Goal: Task Accomplishment & Management: Use online tool/utility

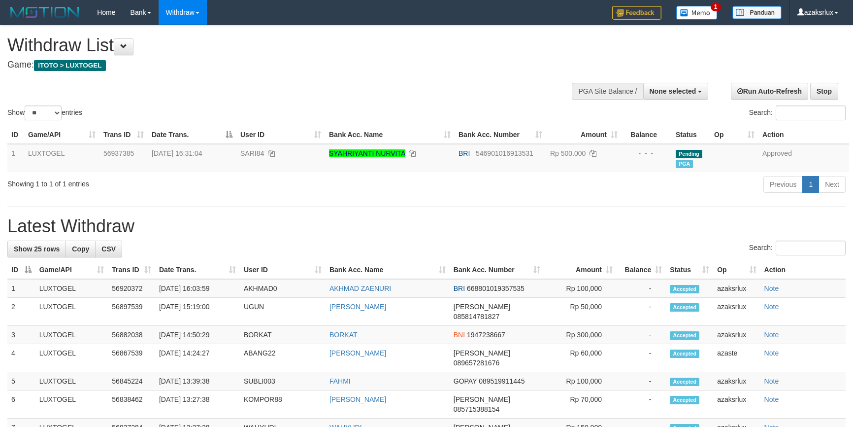
select select
select select "**"
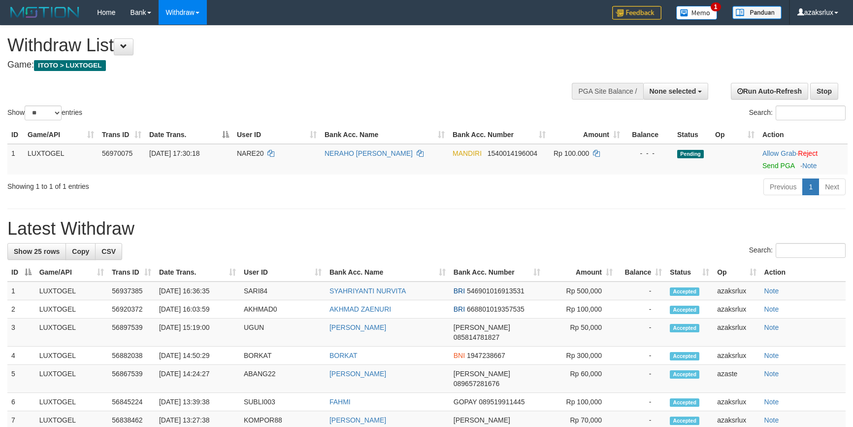
select select
select select "**"
click at [784, 169] on td "Allow Grab · Reject Send PGA · Note" at bounding box center [803, 159] width 89 height 31
click at [784, 167] on link "Send PGA" at bounding box center [779, 166] width 32 height 8
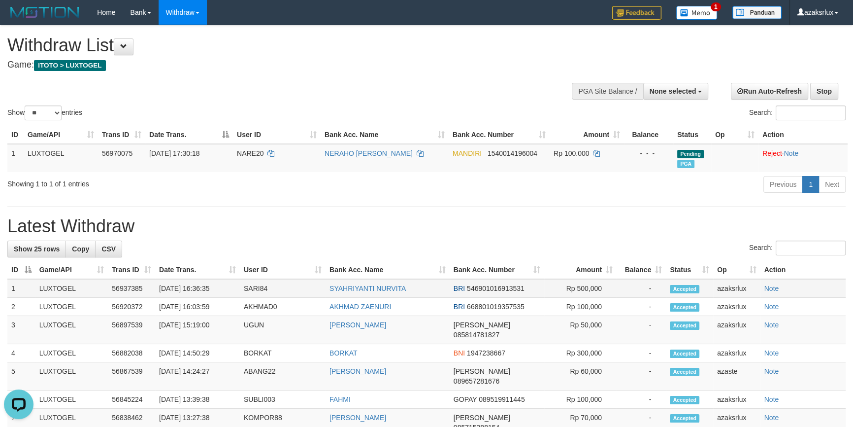
click at [203, 298] on td "[DATE] 16:36:35" at bounding box center [197, 288] width 85 height 19
copy td "16:36:35"
drag, startPoint x: 203, startPoint y: 298, endPoint x: 218, endPoint y: 293, distance: 16.5
click at [217, 293] on td "[DATE] 16:36:35" at bounding box center [197, 288] width 85 height 19
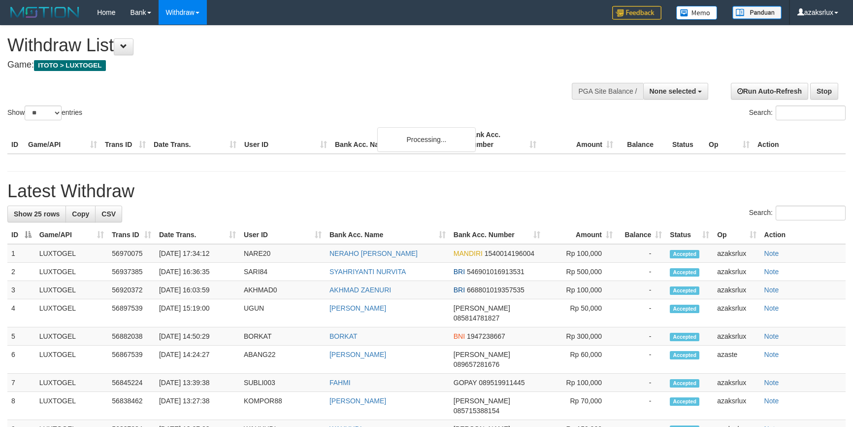
select select
select select "**"
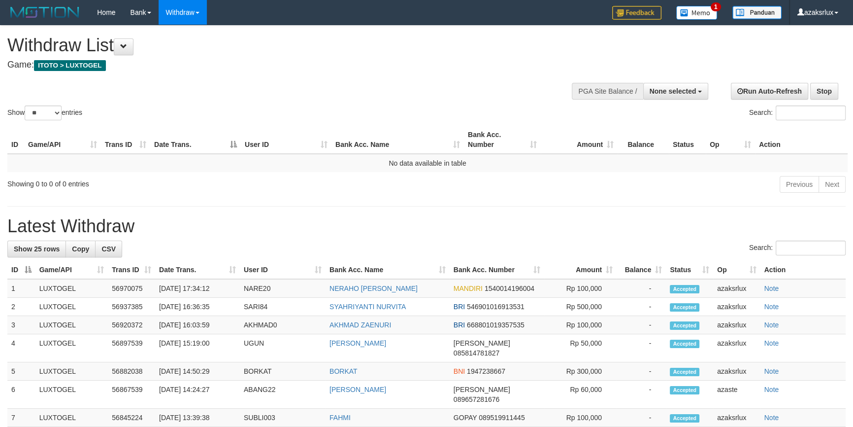
click at [203, 268] on th "Date Trans." at bounding box center [197, 270] width 85 height 18
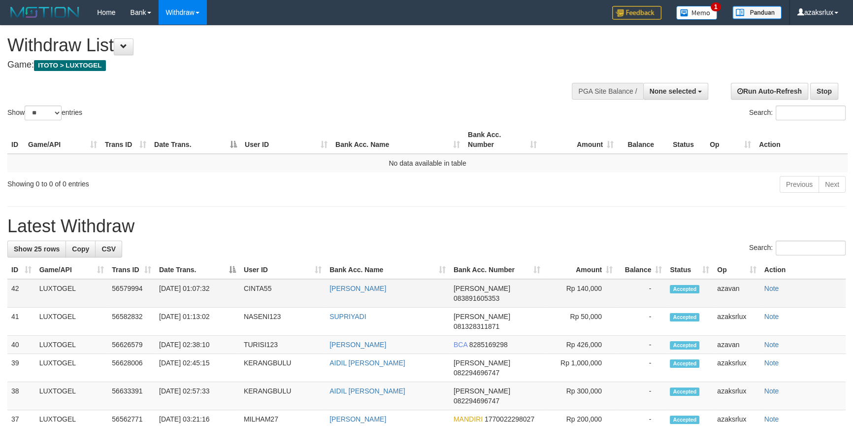
click at [199, 303] on td "31/08/2025 01:07:32" at bounding box center [197, 293] width 85 height 29
drag, startPoint x: 199, startPoint y: 303, endPoint x: 233, endPoint y: 297, distance: 34.5
click at [233, 297] on td "31/08/2025 01:07:32" at bounding box center [197, 293] width 85 height 29
click at [236, 305] on td "31/08/2025 01:07:32" at bounding box center [197, 293] width 85 height 29
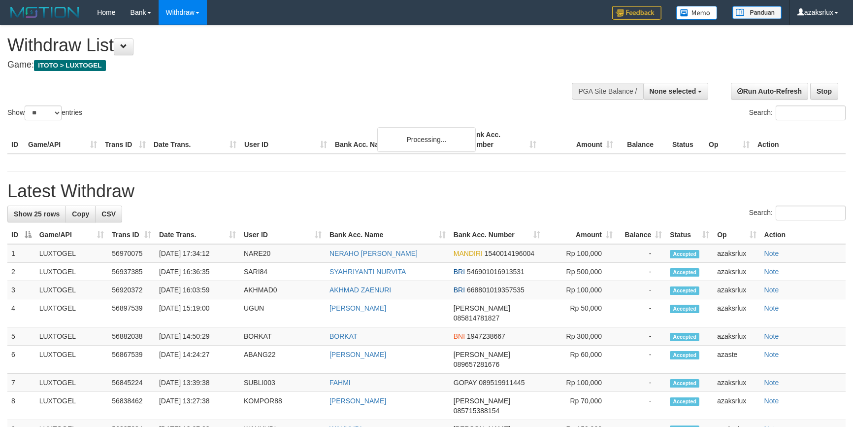
select select
select select "**"
click at [197, 262] on td "31/08/2025 17:34:12" at bounding box center [197, 253] width 85 height 19
click at [197, 261] on td "[DATE] 17:34:12" at bounding box center [197, 253] width 85 height 19
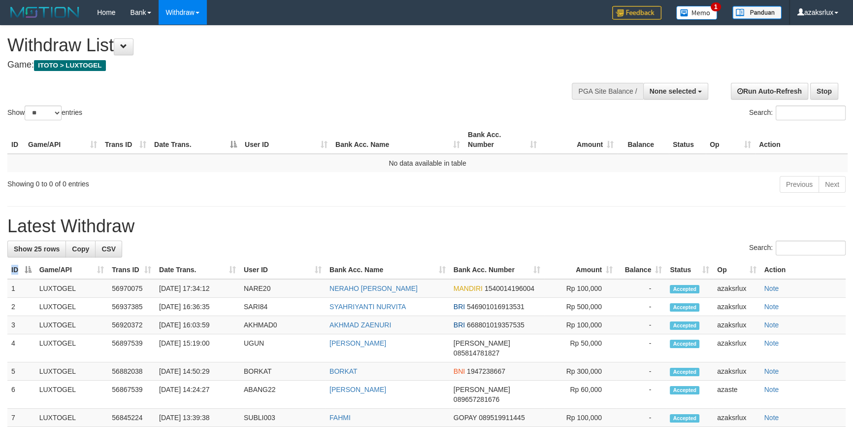
drag, startPoint x: 199, startPoint y: 260, endPoint x: 209, endPoint y: 261, distance: 10.4
click at [199, 298] on td "[DATE] 17:34:12" at bounding box center [197, 288] width 85 height 19
copy td "17:34:12"
drag, startPoint x: 199, startPoint y: 300, endPoint x: 223, endPoint y: 294, distance: 24.9
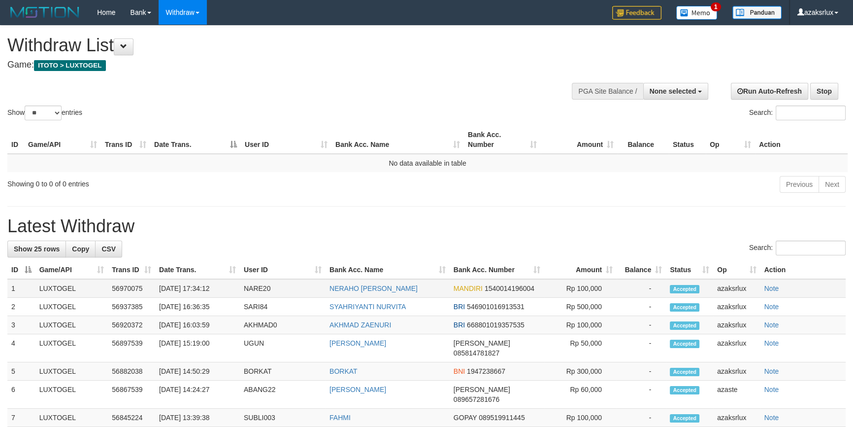
click at [223, 294] on td "[DATE] 17:34:12" at bounding box center [197, 288] width 85 height 19
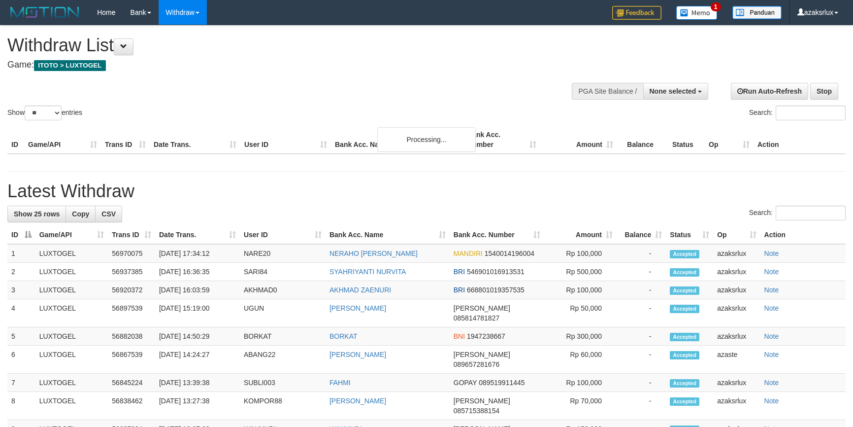
select select
select select "**"
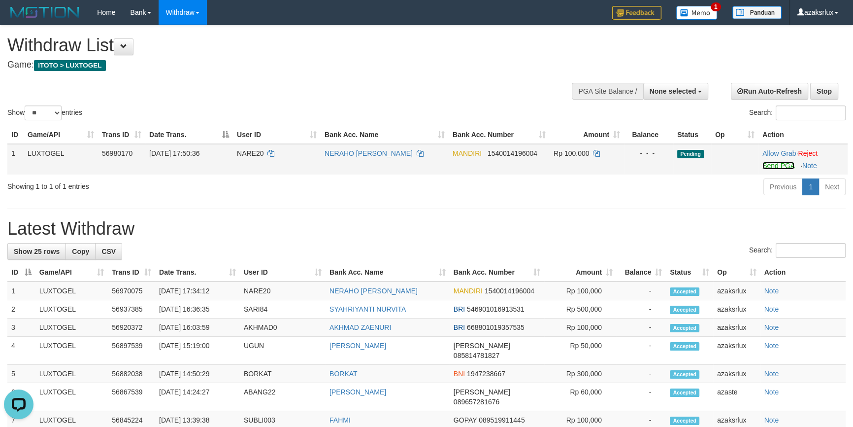
click at [764, 166] on link "Send PGA" at bounding box center [779, 166] width 32 height 8
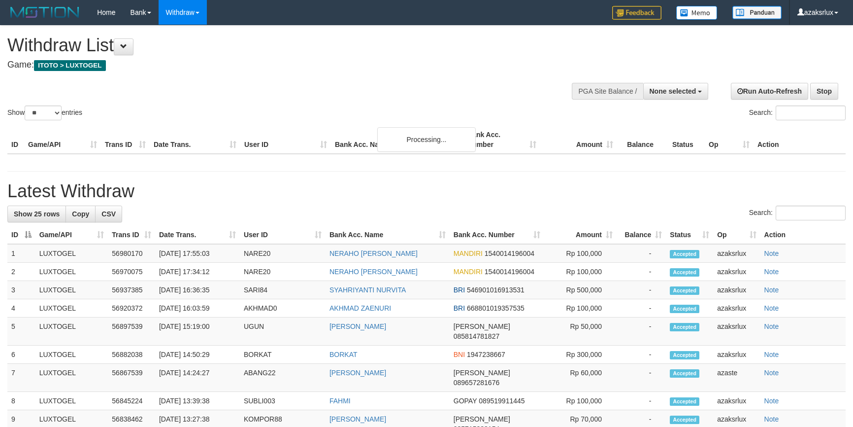
select select
select select "**"
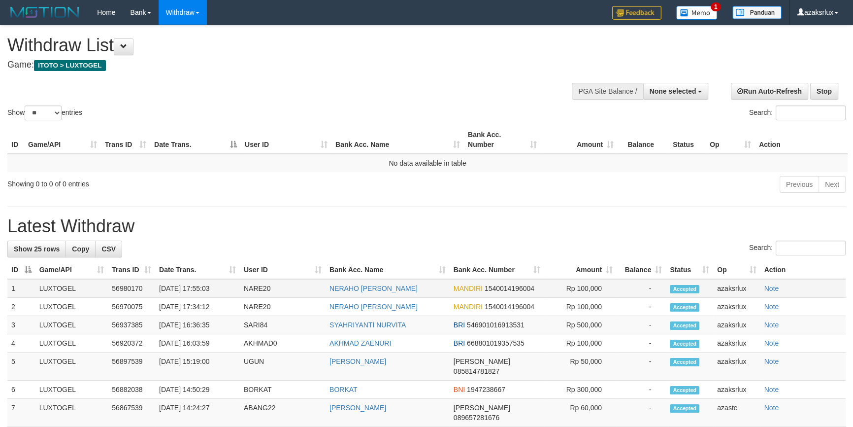
click at [203, 296] on td "[DATE] 17:55:03" at bounding box center [197, 288] width 85 height 19
drag, startPoint x: 203, startPoint y: 296, endPoint x: 228, endPoint y: 293, distance: 25.8
click at [228, 293] on td "[DATE] 17:55:03" at bounding box center [197, 288] width 85 height 19
copy td "17:55:03"
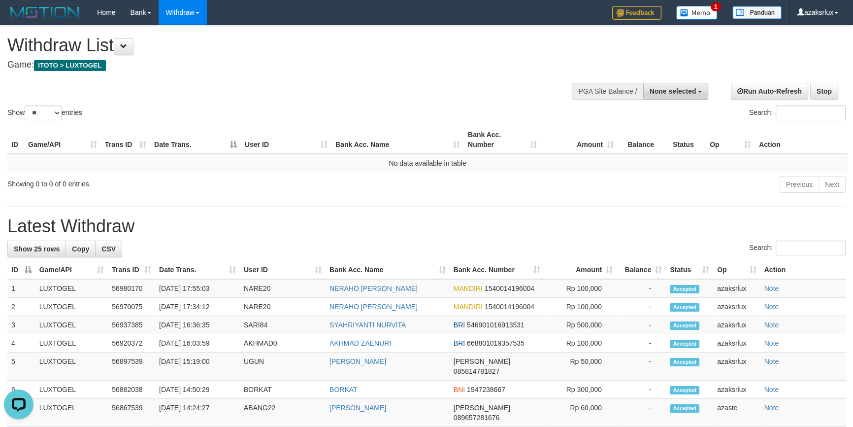
click at [666, 92] on span "None selected" at bounding box center [673, 91] width 47 height 8
click at [662, 132] on label "SELECT GAME" at bounding box center [649, 128] width 69 height 13
click at [659, 138] on label "[ITOTO] LUXTOGEL" at bounding box center [661, 141] width 93 height 13
select select "***"
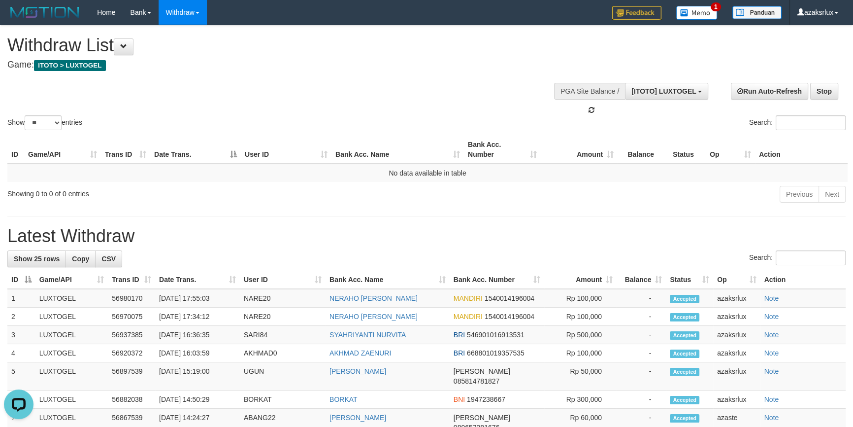
scroll to position [9, 0]
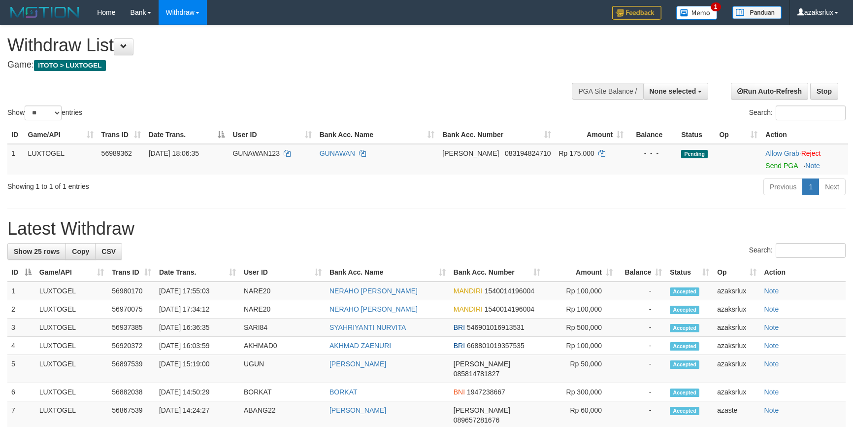
select select
select select "**"
click at [768, 163] on link "Send PGA" at bounding box center [782, 166] width 32 height 8
click at [766, 166] on link "Send PGA" at bounding box center [782, 166] width 32 height 8
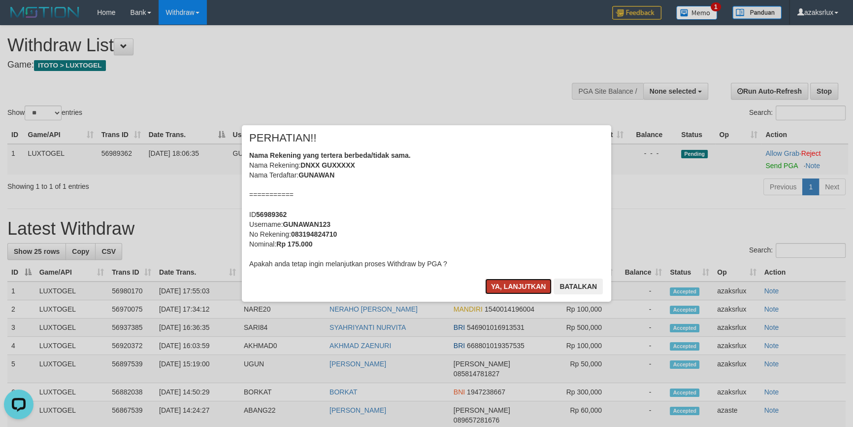
click at [497, 292] on button "Ya, lanjutkan" at bounding box center [518, 286] width 67 height 16
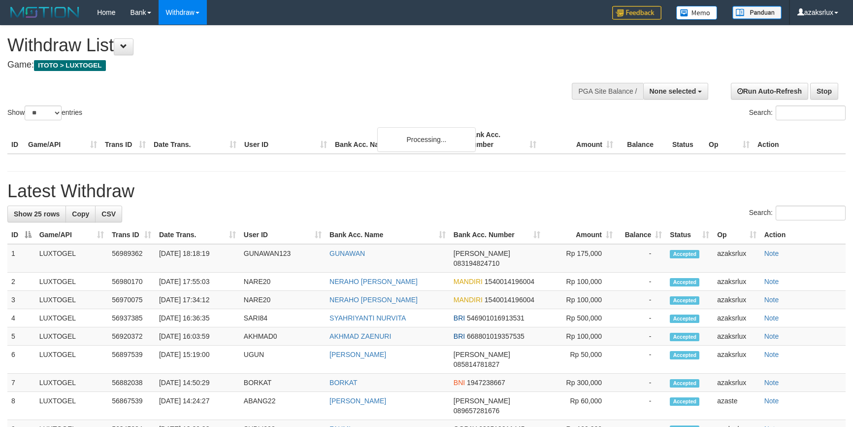
select select
select select "**"
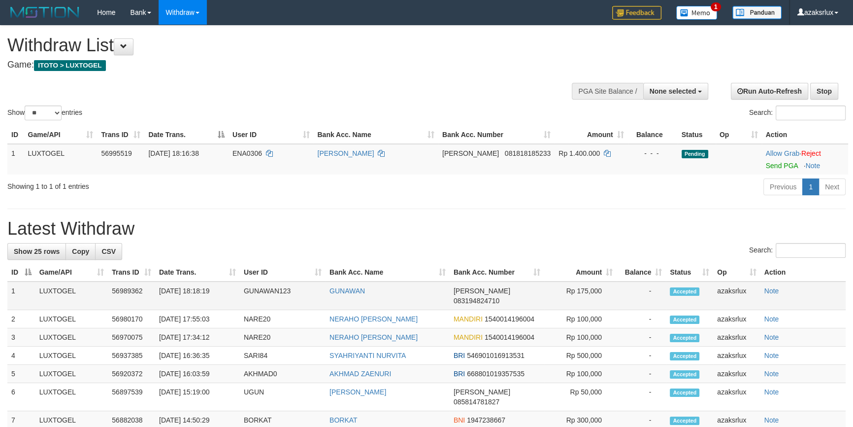
click at [202, 302] on td "[DATE] 18:18:19" at bounding box center [197, 295] width 85 height 29
copy td "18:18:19"
drag, startPoint x: 202, startPoint y: 302, endPoint x: 237, endPoint y: 302, distance: 35.0
click at [237, 302] on td "31/08/2025 18:18:19" at bounding box center [197, 295] width 85 height 29
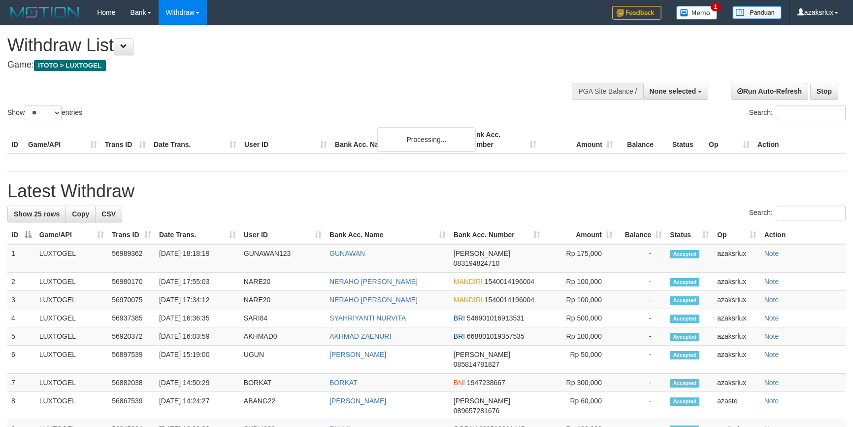
select select
select select "**"
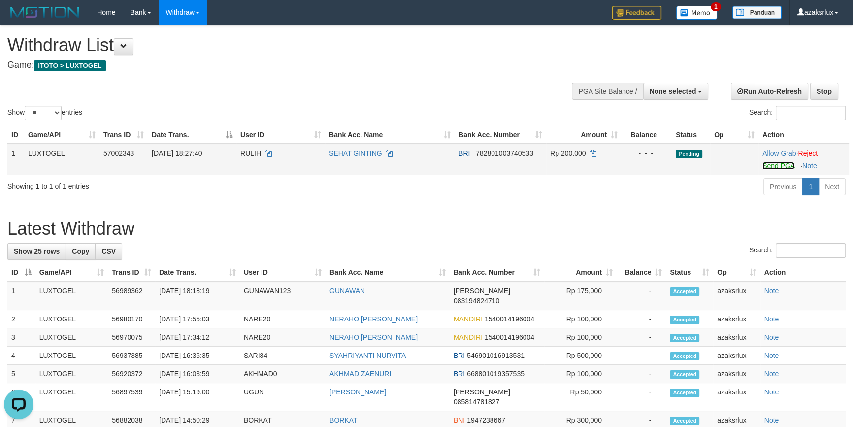
click at [773, 163] on link "Send PGA" at bounding box center [779, 166] width 32 height 8
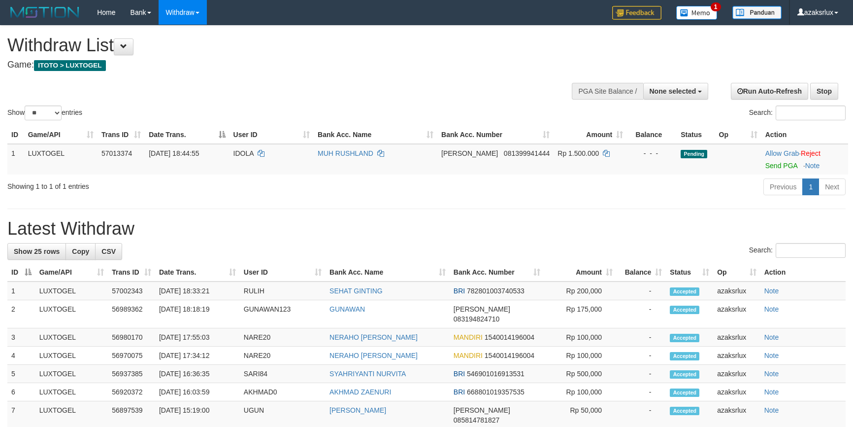
select select
select select "**"
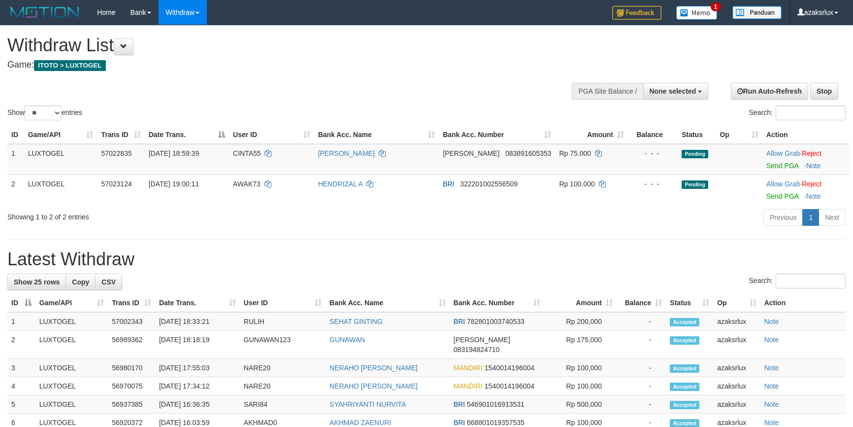
select select
select select "**"
click at [771, 166] on link "Send PGA" at bounding box center [783, 166] width 32 height 8
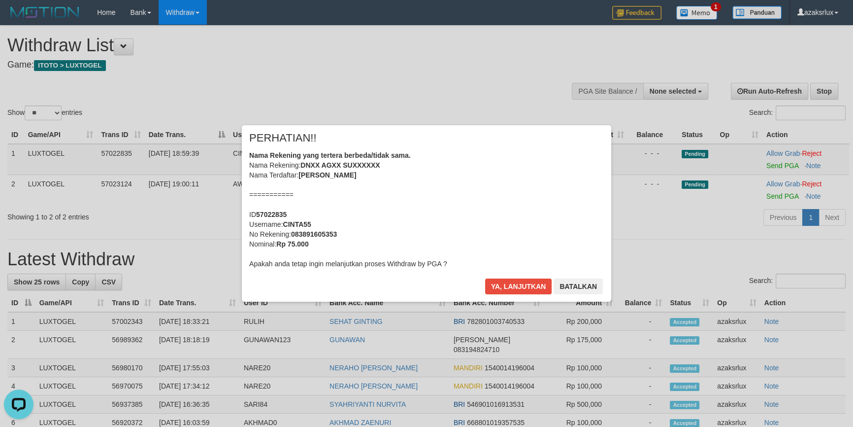
click at [500, 295] on div "Ya, lanjutkan Batalkan" at bounding box center [544, 289] width 120 height 23
click at [505, 286] on button "Ya, lanjutkan" at bounding box center [518, 286] width 67 height 16
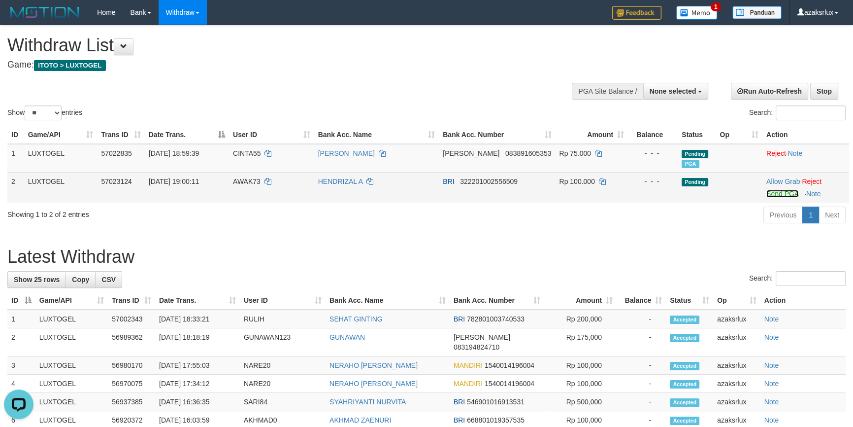
click at [784, 193] on link "Send PGA" at bounding box center [783, 194] width 32 height 8
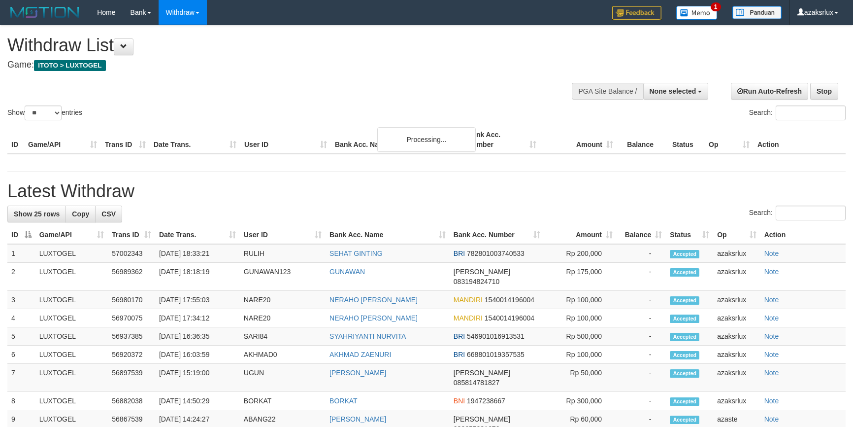
select select
select select "**"
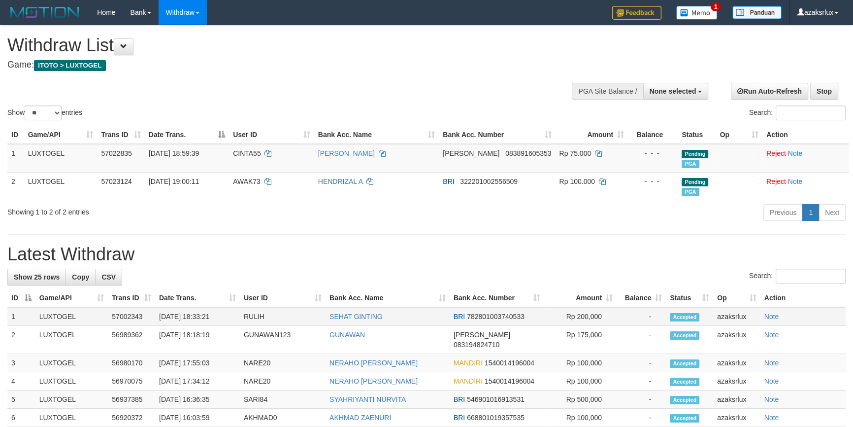
click at [199, 325] on td "[DATE] 18:33:21" at bounding box center [197, 316] width 85 height 19
copy td "18:33:21"
drag, startPoint x: 199, startPoint y: 325, endPoint x: 231, endPoint y: 321, distance: 32.8
click at [231, 321] on td "[DATE] 18:33:21" at bounding box center [197, 316] width 85 height 19
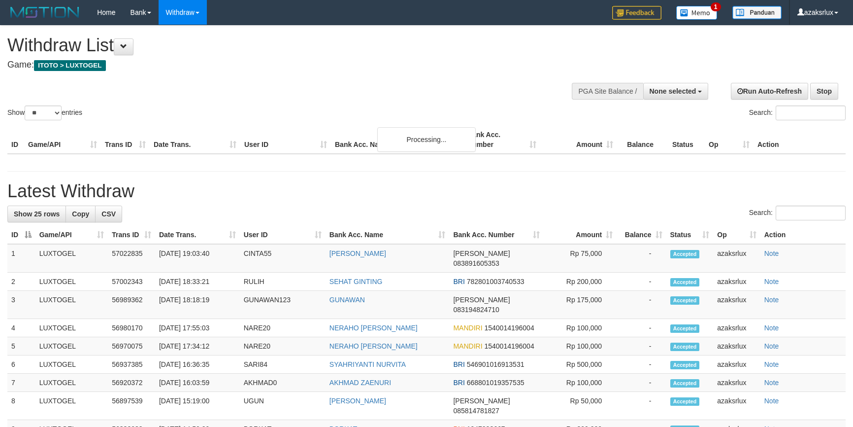
select select
select select "**"
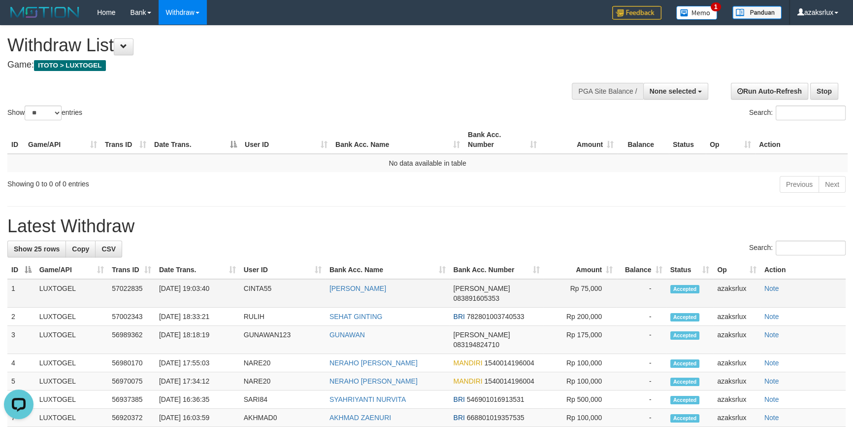
click at [202, 302] on td "[DATE] 19:03:40" at bounding box center [197, 293] width 85 height 29
drag, startPoint x: 202, startPoint y: 302, endPoint x: 227, endPoint y: 297, distance: 25.6
click at [227, 297] on td "[DATE] 19:03:40" at bounding box center [197, 293] width 85 height 29
copy td "19:03:40"
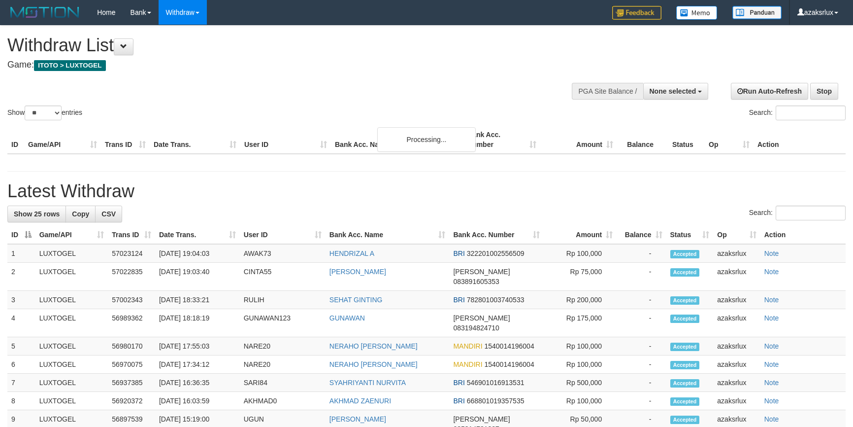
select select
select select "**"
select select
select select "**"
click at [204, 263] on td "[DATE] 19:04:03" at bounding box center [197, 253] width 85 height 19
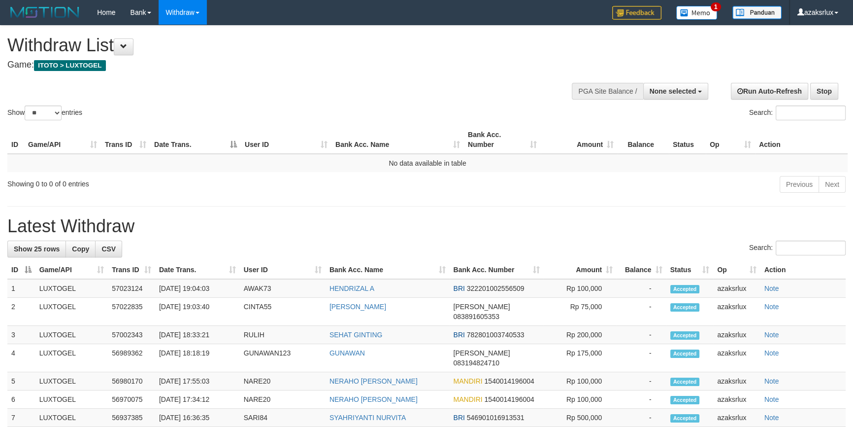
drag, startPoint x: 204, startPoint y: 265, endPoint x: 228, endPoint y: 259, distance: 24.0
click at [201, 296] on td "[DATE] 19:04:03" at bounding box center [197, 288] width 85 height 19
copy td "19:04:03"
drag, startPoint x: 201, startPoint y: 296, endPoint x: 239, endPoint y: 293, distance: 38.5
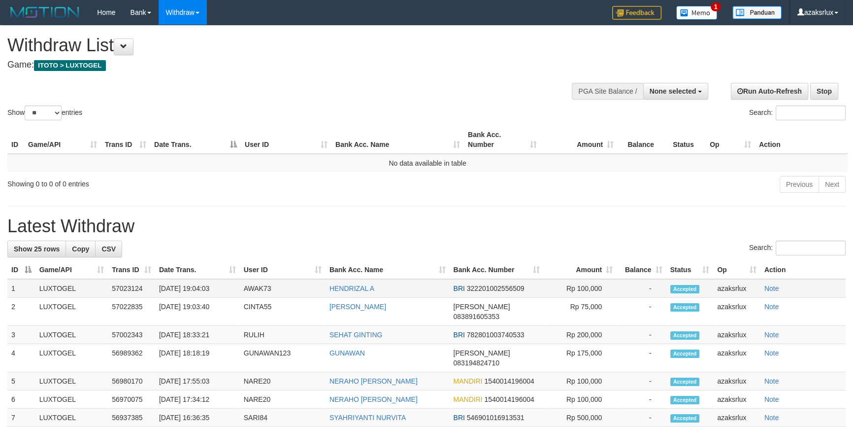
click at [239, 293] on td "[DATE] 19:04:03" at bounding box center [197, 288] width 85 height 19
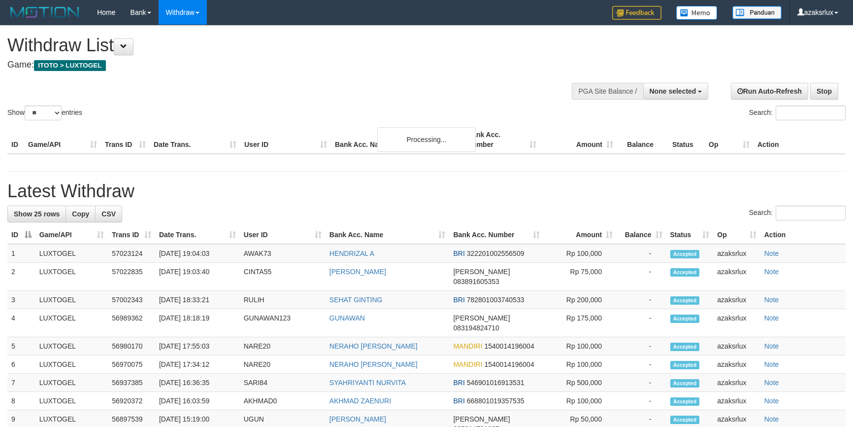
select select
select select "**"
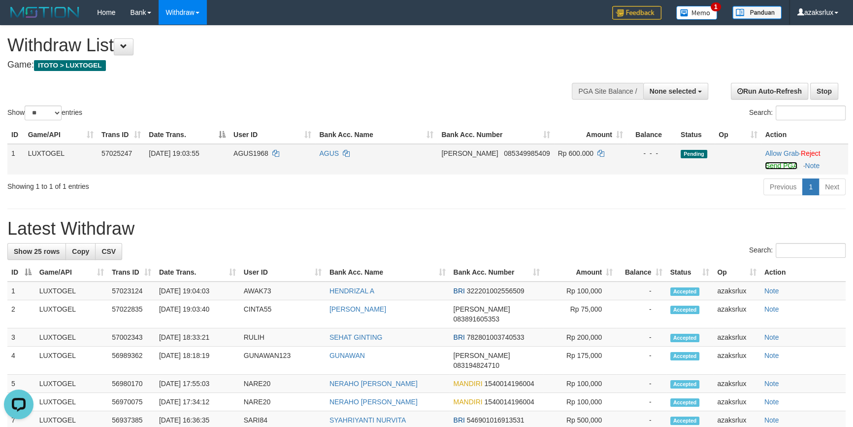
click at [789, 165] on link "Send PGA" at bounding box center [781, 166] width 32 height 8
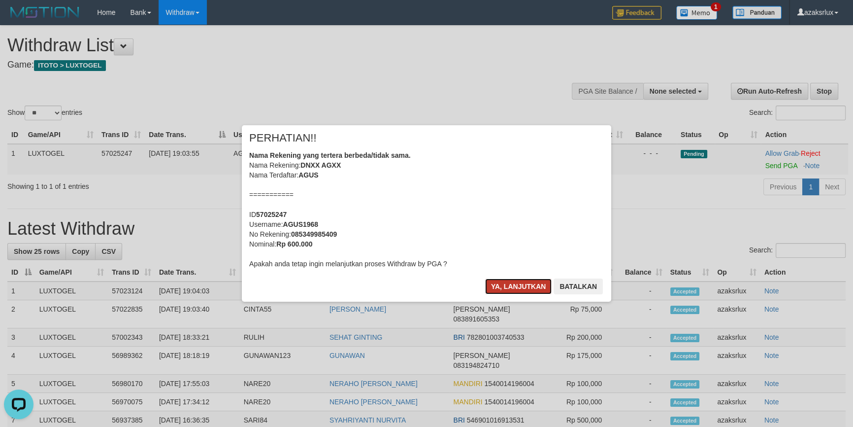
click at [501, 286] on button "Ya, lanjutkan" at bounding box center [518, 286] width 67 height 16
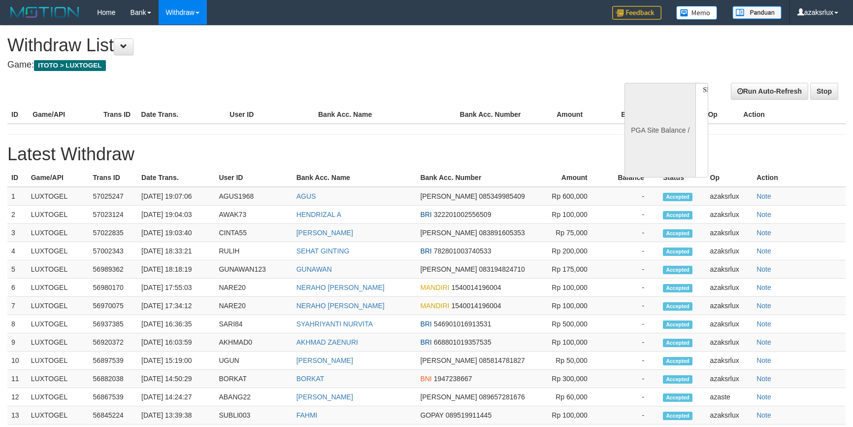
select select
click at [184, 193] on td "[DATE] 19:07:06" at bounding box center [175, 196] width 77 height 19
select select "**"
select select
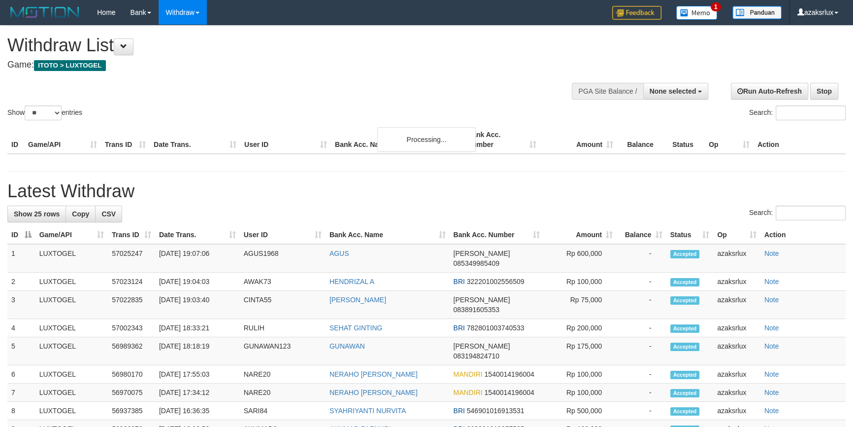
drag, startPoint x: 184, startPoint y: 193, endPoint x: 208, endPoint y: 191, distance: 24.7
click at [208, 191] on h1 "Latest Withdraw" at bounding box center [426, 191] width 839 height 20
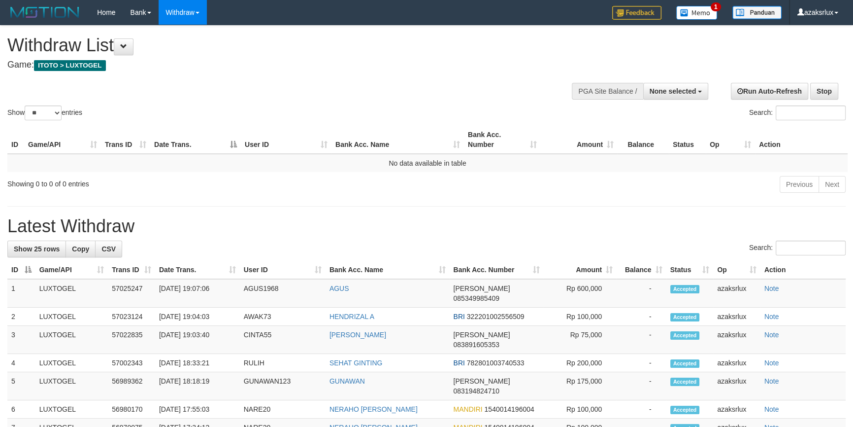
click at [201, 261] on th "Date Trans." at bounding box center [197, 270] width 85 height 18
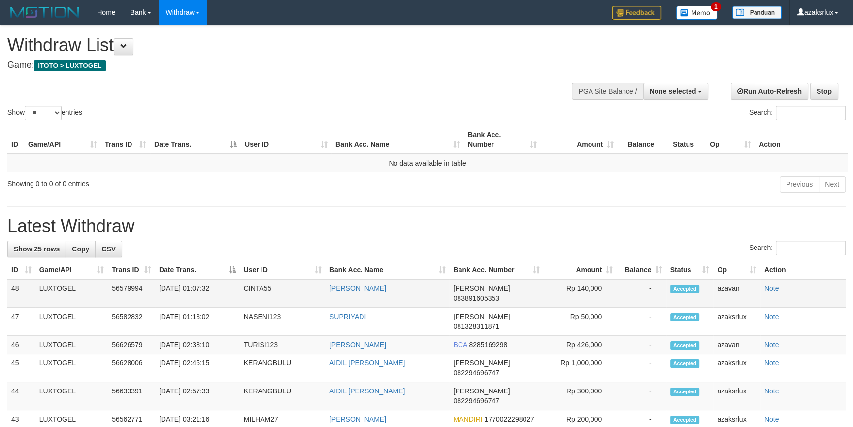
click at [197, 306] on td "31/08/2025 01:07:32" at bounding box center [197, 293] width 85 height 29
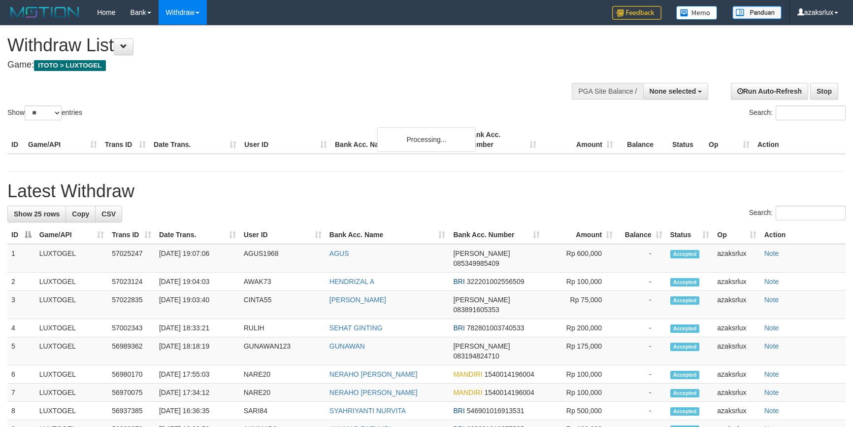
select select
select select "**"
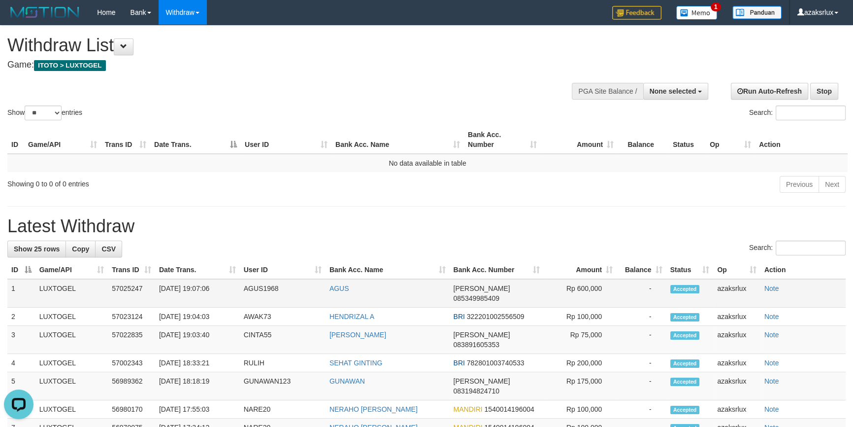
click at [201, 305] on td "31/08/2025 19:07:06" at bounding box center [197, 293] width 85 height 29
drag, startPoint x: 201, startPoint y: 305, endPoint x: 229, endPoint y: 302, distance: 28.2
click at [229, 302] on td "[DATE] 19:07:06" at bounding box center [197, 293] width 85 height 29
copy td "19:07:06"
click at [262, 294] on td "AGUS1968" at bounding box center [283, 293] width 86 height 29
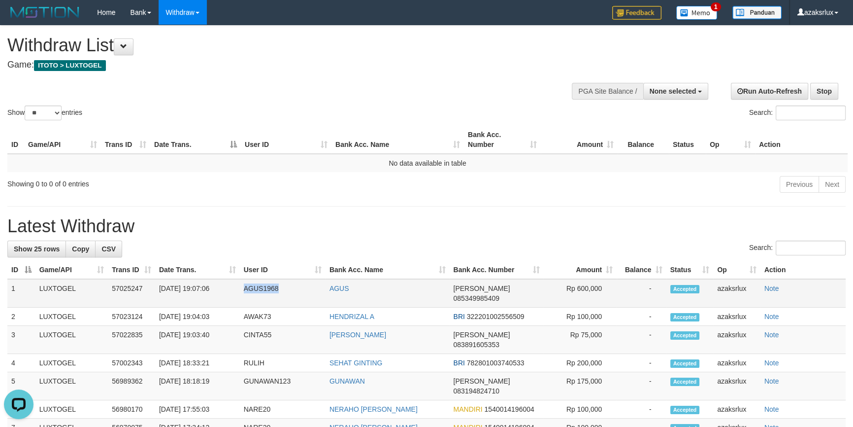
click at [262, 294] on td "AGUS1968" at bounding box center [283, 293] width 86 height 29
copy td "AGUS1968"
click at [199, 304] on td "[DATE] 19:07:06" at bounding box center [197, 293] width 85 height 29
drag, startPoint x: 199, startPoint y: 304, endPoint x: 230, endPoint y: 300, distance: 31.4
click at [230, 300] on td "[DATE] 19:07:06" at bounding box center [197, 293] width 85 height 29
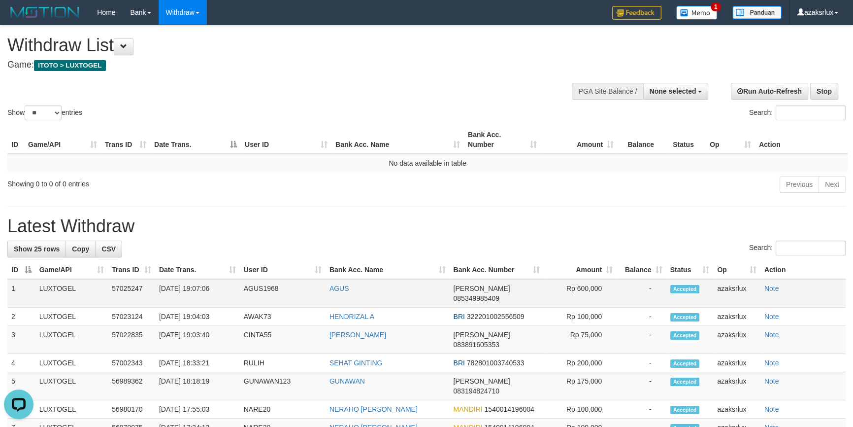
copy td "19:07:06"
click at [264, 299] on td "AGUS1968" at bounding box center [283, 293] width 86 height 29
copy td "AGUS1968"
click at [487, 302] on span "085349985409" at bounding box center [476, 298] width 46 height 8
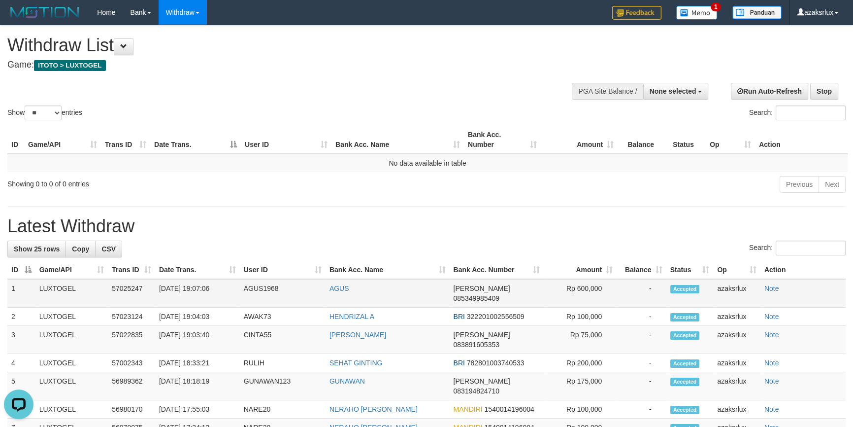
click at [487, 302] on span "085349985409" at bounding box center [476, 298] width 46 height 8
click at [341, 292] on link "AGUS" at bounding box center [340, 288] width 20 height 8
click at [665, 84] on div "**********" at bounding box center [647, 90] width 133 height 30
click at [676, 100] on div at bounding box center [648, 90] width 118 height 30
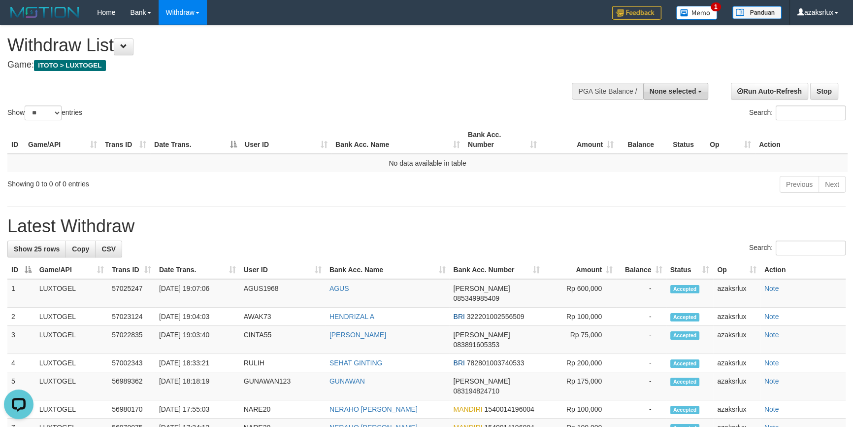
click at [677, 95] on button "None selected" at bounding box center [677, 91] width 66 height 17
click at [661, 142] on label "[ITOTO] LUXTOGEL" at bounding box center [661, 141] width 93 height 13
select select "***"
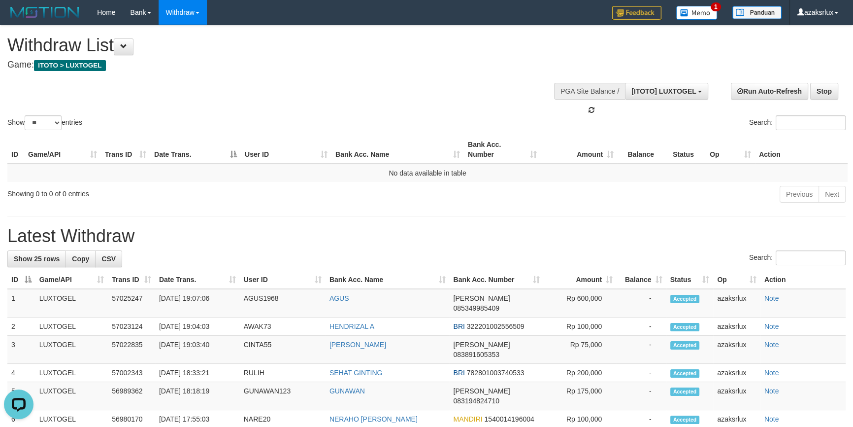
scroll to position [9, 0]
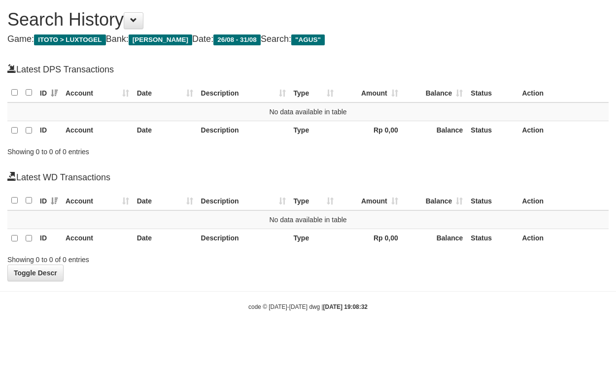
click at [306, 33] on div "**********" at bounding box center [308, 140] width 616 height 281
click at [303, 40] on span ""AGUS"" at bounding box center [308, 39] width 34 height 11
copy span "AGUS"
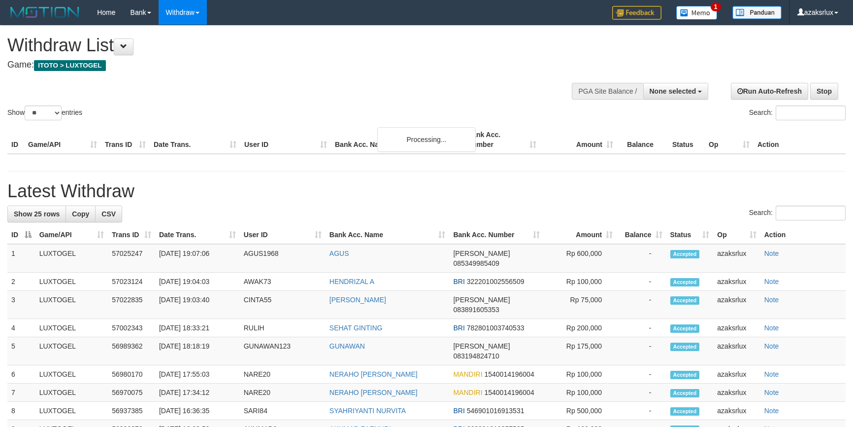
select select
select select "**"
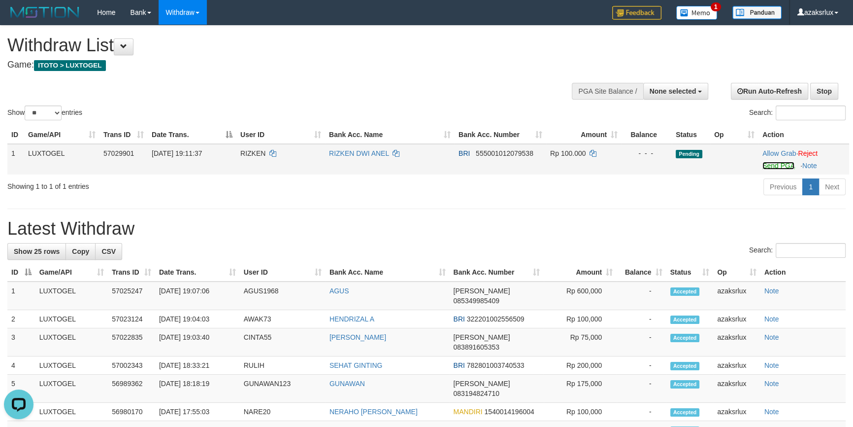
click at [773, 164] on link "Send PGA" at bounding box center [779, 166] width 32 height 8
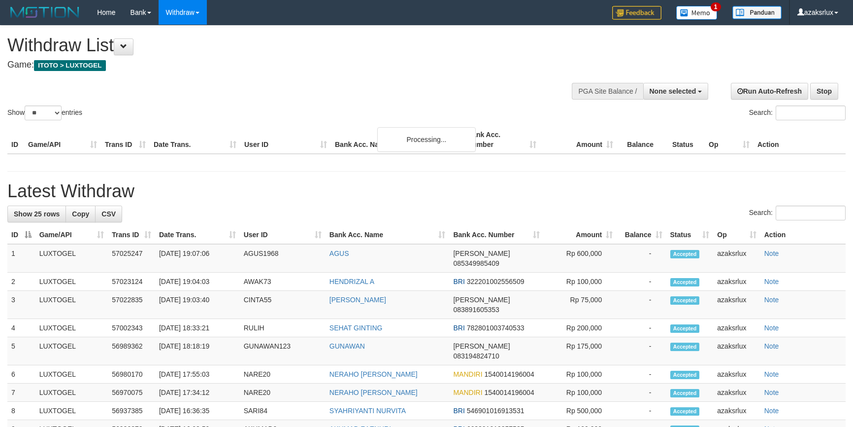
select select
select select "**"
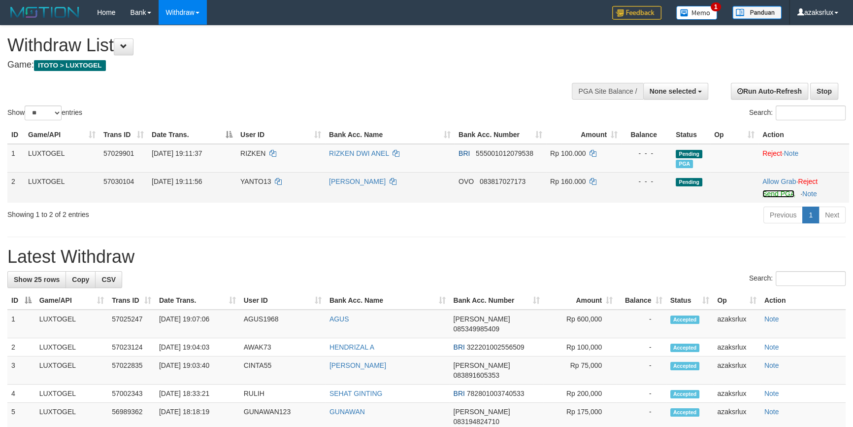
click at [774, 196] on link "Send PGA" at bounding box center [779, 194] width 32 height 8
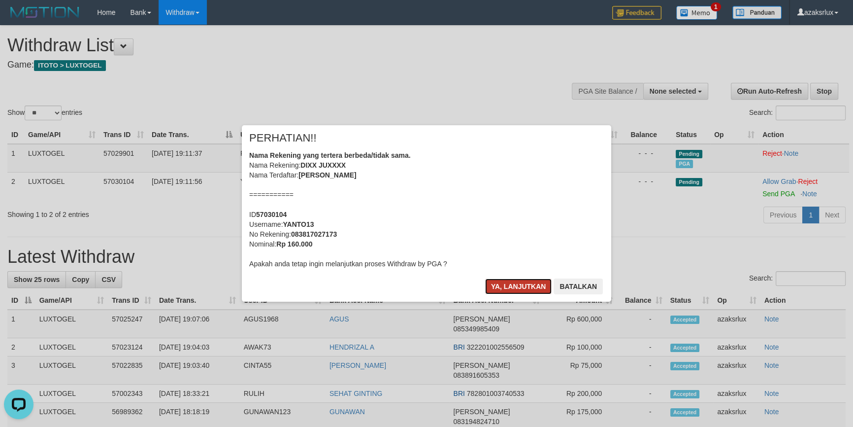
click at [508, 285] on button "Ya, lanjutkan" at bounding box center [518, 286] width 67 height 16
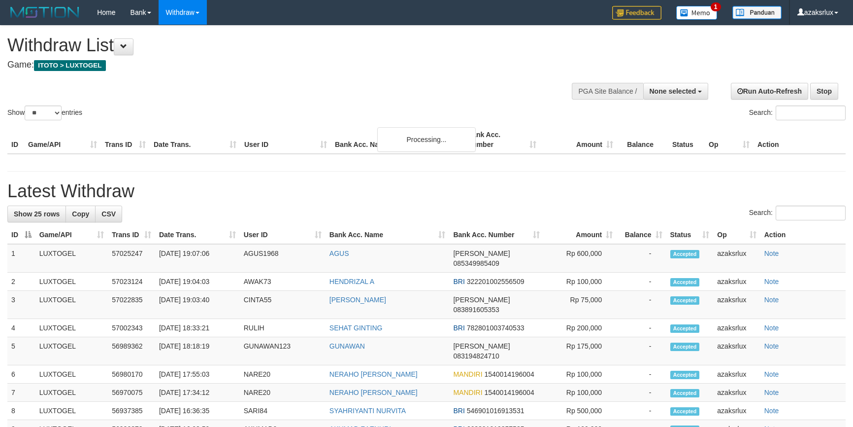
select select
select select "**"
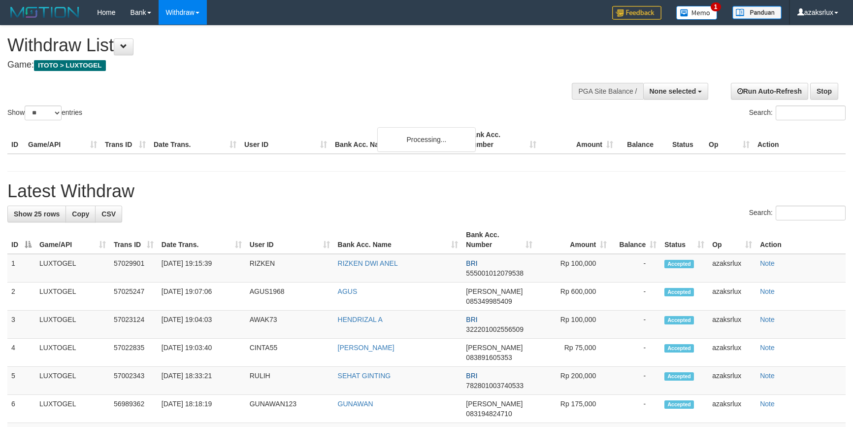
select select
select select "**"
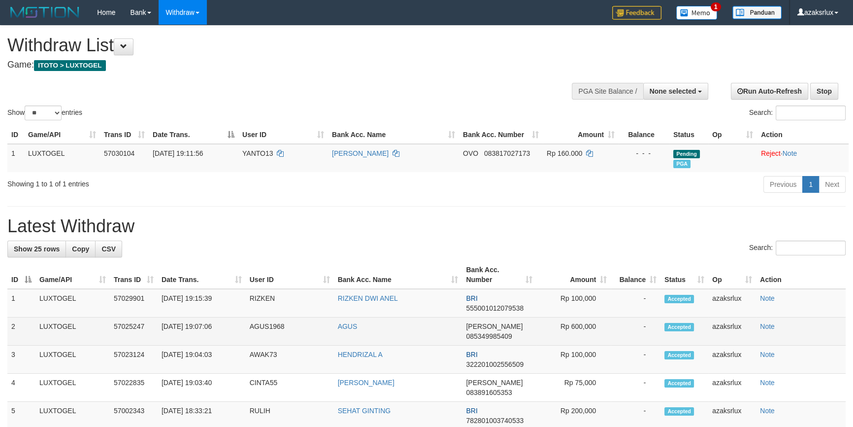
click at [196, 329] on td "[DATE] 19:07:06" at bounding box center [202, 331] width 88 height 28
drag, startPoint x: 196, startPoint y: 329, endPoint x: 238, endPoint y: 328, distance: 42.4
click at [238, 328] on td "[DATE] 19:07:06" at bounding box center [202, 331] width 88 height 28
copy td "19:07:06"
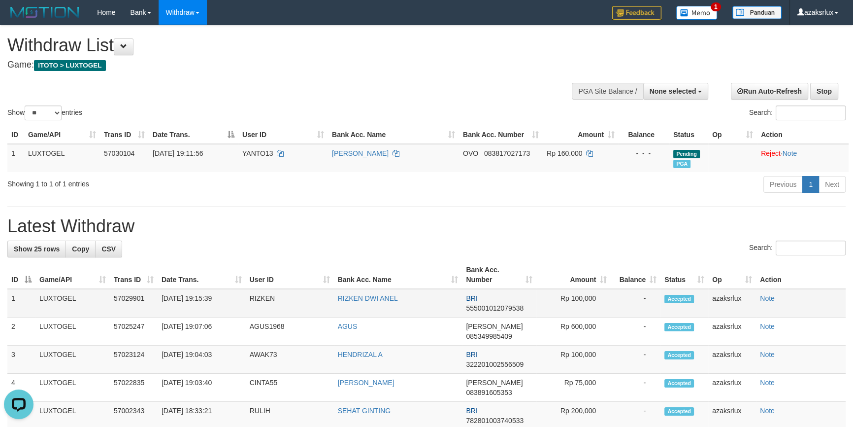
click at [198, 298] on td "[DATE] 19:15:39" at bounding box center [202, 303] width 88 height 29
copy tr "19:15:39 RIZKEN"
drag, startPoint x: 198, startPoint y: 298, endPoint x: 225, endPoint y: 299, distance: 26.6
click at [225, 299] on td "31/08/2025 19:15:39" at bounding box center [202, 303] width 88 height 29
copy td "19:15:39"
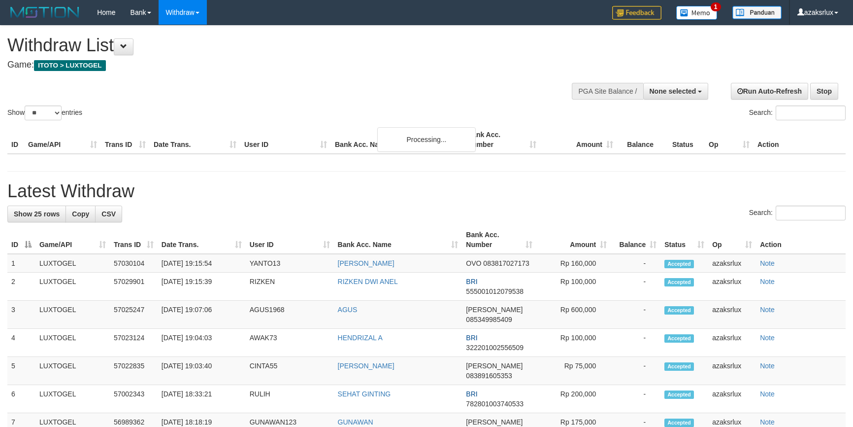
select select
select select "**"
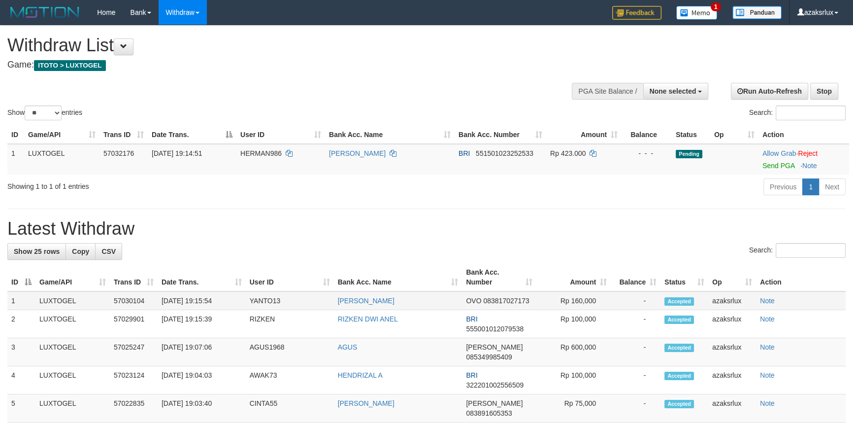
click at [201, 296] on td "[DATE] 19:15:54" at bounding box center [202, 300] width 88 height 19
copy td "19:15:54"
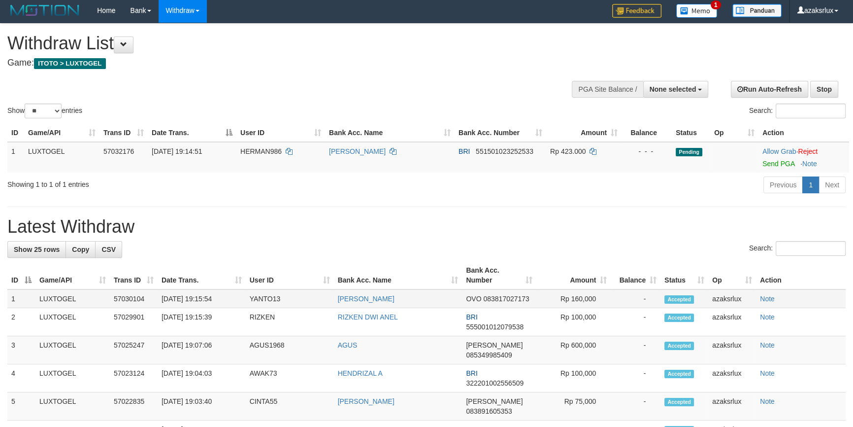
drag, startPoint x: 201, startPoint y: 296, endPoint x: 216, endPoint y: 296, distance: 15.8
click at [216, 296] on td "[DATE] 19:15:54" at bounding box center [202, 298] width 88 height 19
click at [651, 99] on div at bounding box center [648, 88] width 118 height 30
click at [675, 87] on span "None selected" at bounding box center [673, 89] width 47 height 8
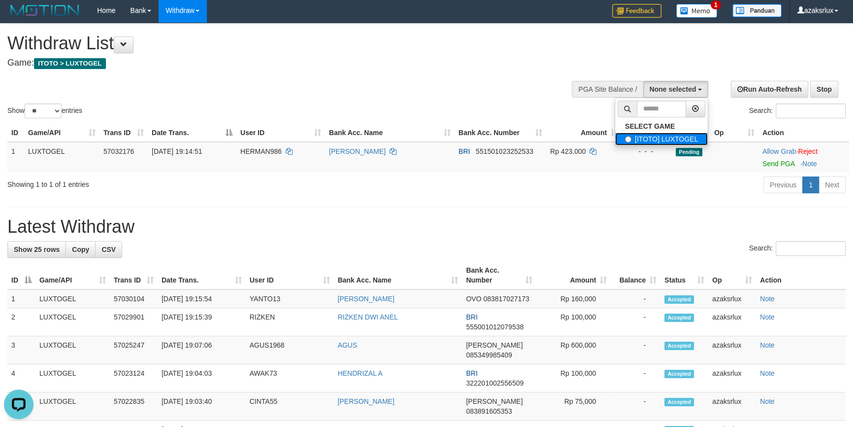
click at [659, 133] on label "[ITOTO] LUXTOGEL" at bounding box center [661, 139] width 93 height 13
select select "***"
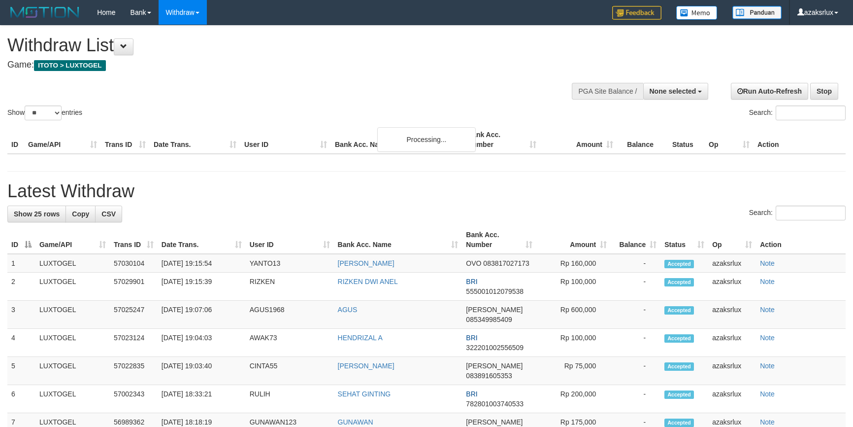
select select
select select "**"
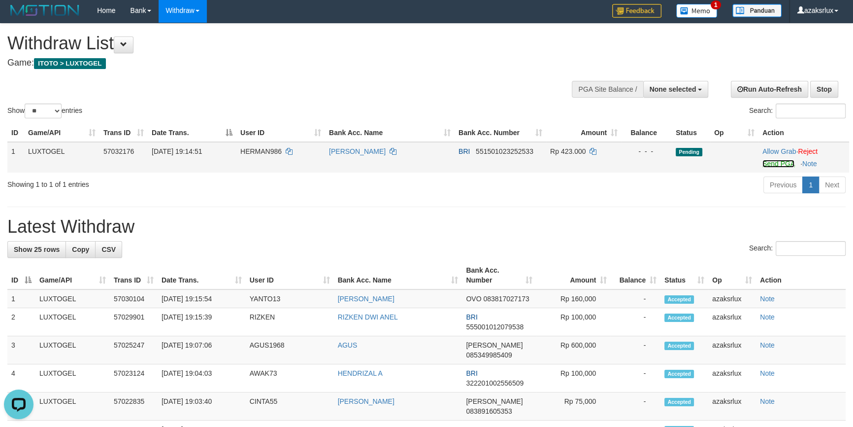
click at [768, 160] on link "Send PGA" at bounding box center [779, 164] width 32 height 8
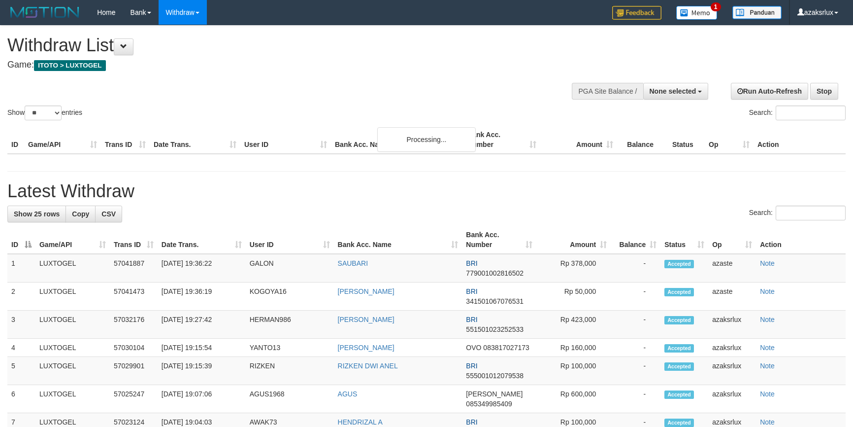
select select
select select "**"
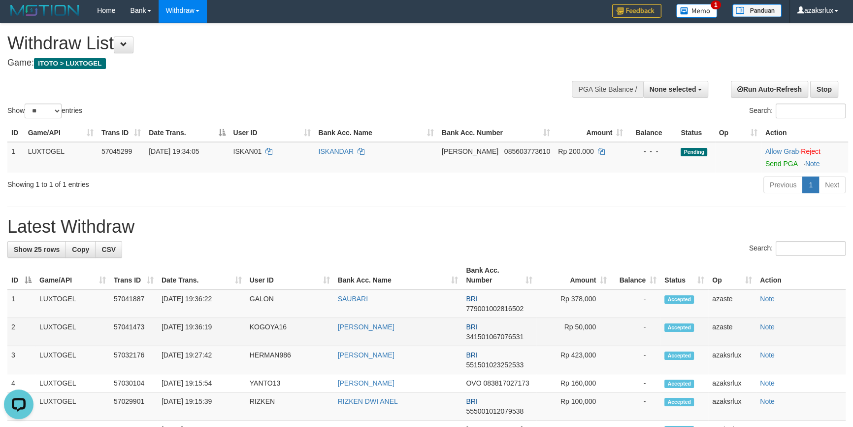
click at [199, 330] on td "[DATE] 19:36:19" at bounding box center [202, 332] width 88 height 28
copy td "19:36:19"
drag, startPoint x: 199, startPoint y: 330, endPoint x: 231, endPoint y: 329, distance: 32.0
click at [231, 329] on td "[DATE] 19:36:19" at bounding box center [202, 332] width 88 height 28
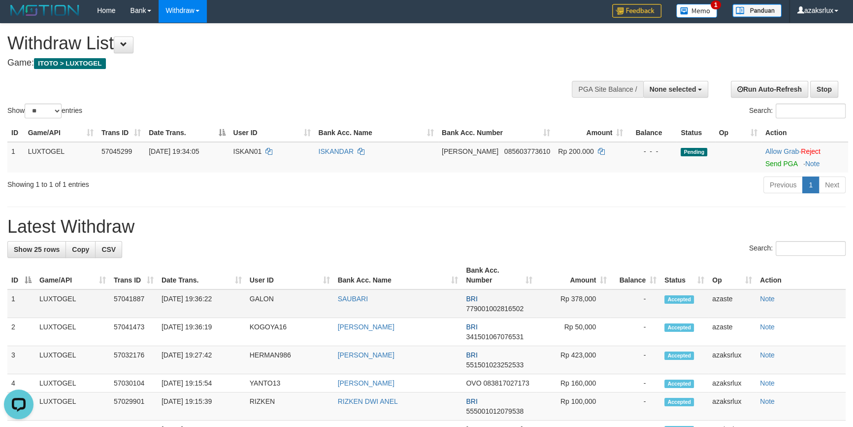
click at [202, 302] on td "[DATE] 19:36:22" at bounding box center [202, 303] width 88 height 29
copy td "19:36:22"
drag, startPoint x: 202, startPoint y: 302, endPoint x: 234, endPoint y: 301, distance: 32.0
click at [234, 301] on td "[DATE] 19:36:22" at bounding box center [202, 303] width 88 height 29
click at [661, 87] on span "None selected" at bounding box center [673, 89] width 47 height 8
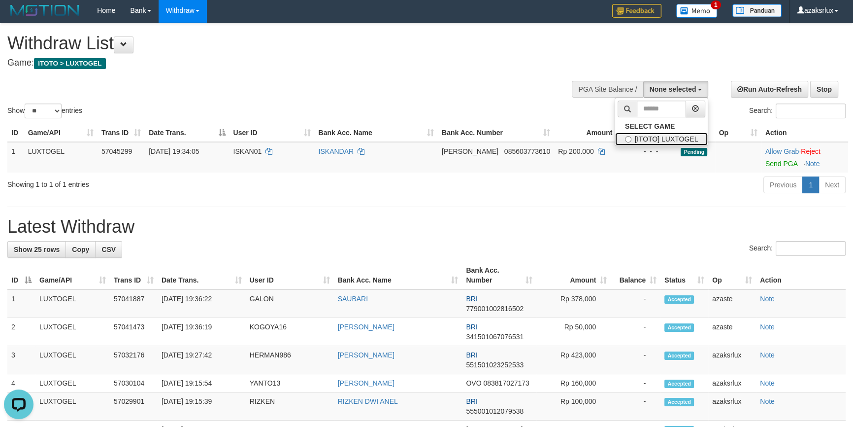
click at [640, 134] on label "[ITOTO] LUXTOGEL" at bounding box center [661, 139] width 93 height 13
select select "***"
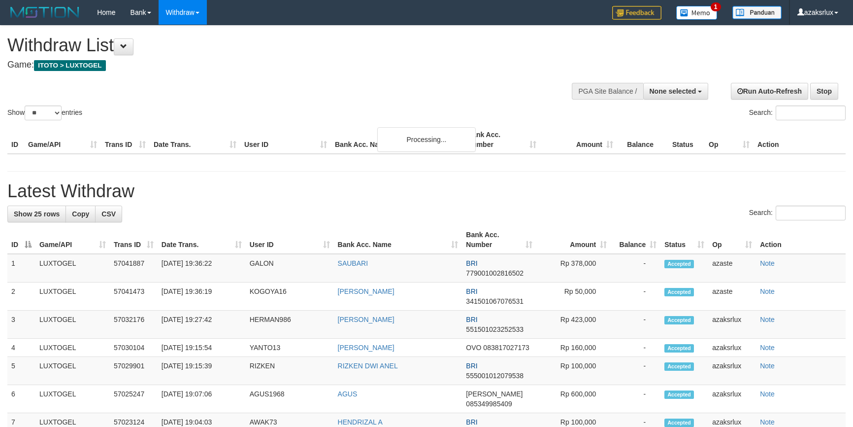
select select
select select "**"
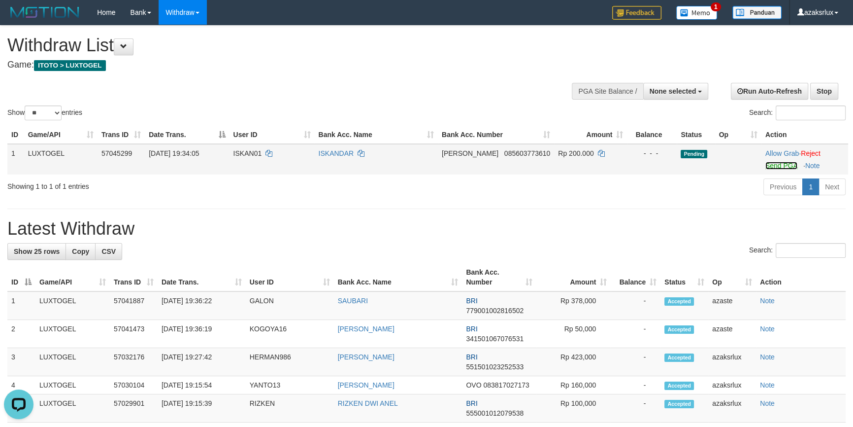
click at [766, 165] on link "Send PGA" at bounding box center [782, 166] width 32 height 8
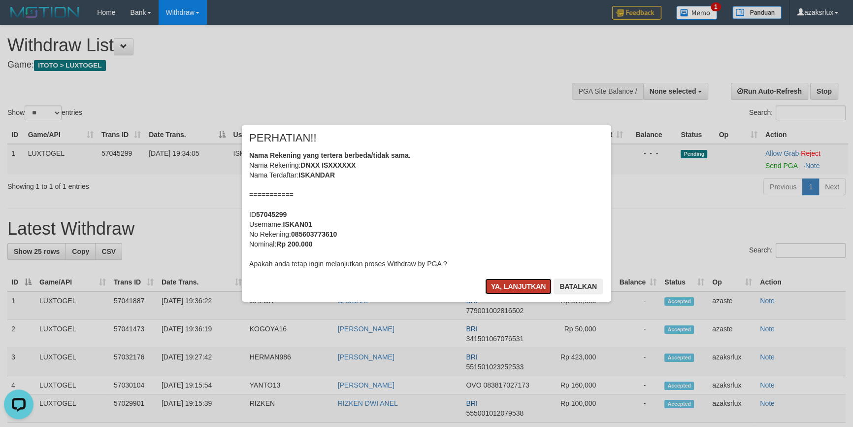
click at [518, 283] on button "Ya, lanjutkan" at bounding box center [518, 286] width 67 height 16
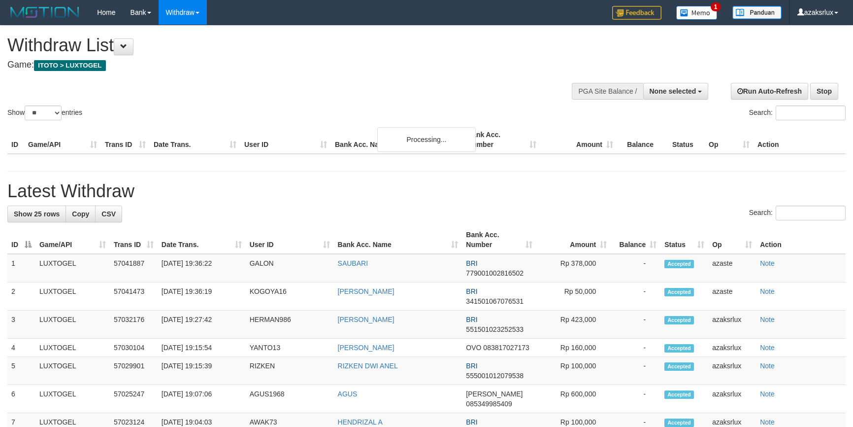
select select
select select "**"
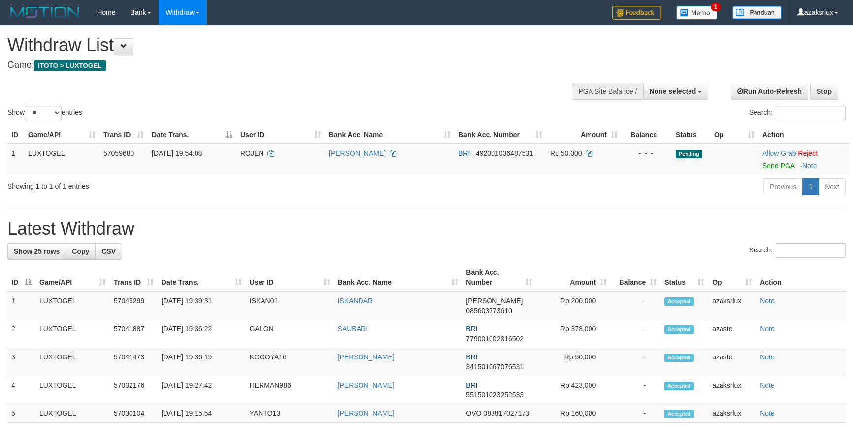
select select
select select "**"
click at [206, 298] on td "[DATE] 19:39:31" at bounding box center [202, 305] width 88 height 29
click at [201, 302] on td "[DATE] 19:39:31" at bounding box center [202, 305] width 88 height 29
copy td "19:39:31"
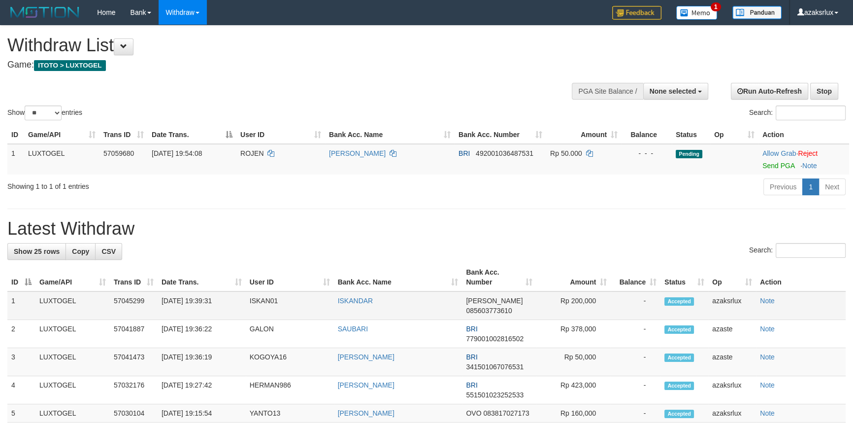
drag, startPoint x: 201, startPoint y: 302, endPoint x: 216, endPoint y: 301, distance: 15.3
click at [216, 301] on td "[DATE] 19:39:31" at bounding box center [202, 305] width 88 height 29
click at [773, 162] on link "Send PGA" at bounding box center [779, 166] width 32 height 8
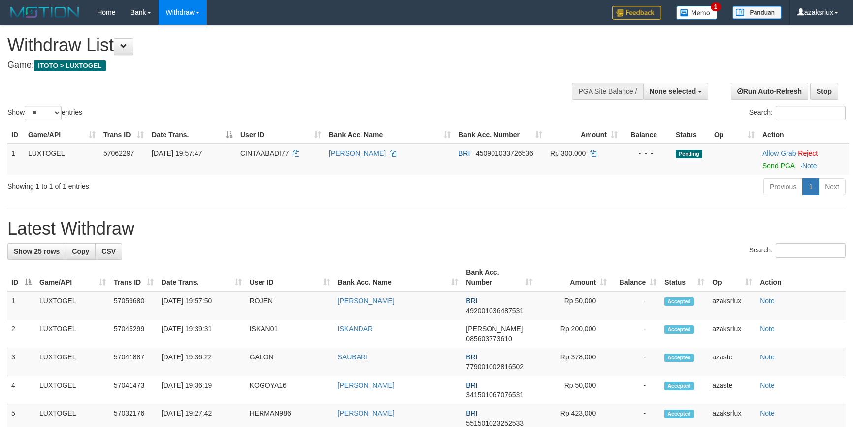
select select
select select "**"
click at [204, 296] on td "[DATE] 19:57:50" at bounding box center [202, 305] width 88 height 29
drag, startPoint x: 204, startPoint y: 296, endPoint x: 235, endPoint y: 295, distance: 31.1
click at [235, 295] on td "[DATE] 19:57:50" at bounding box center [202, 305] width 88 height 29
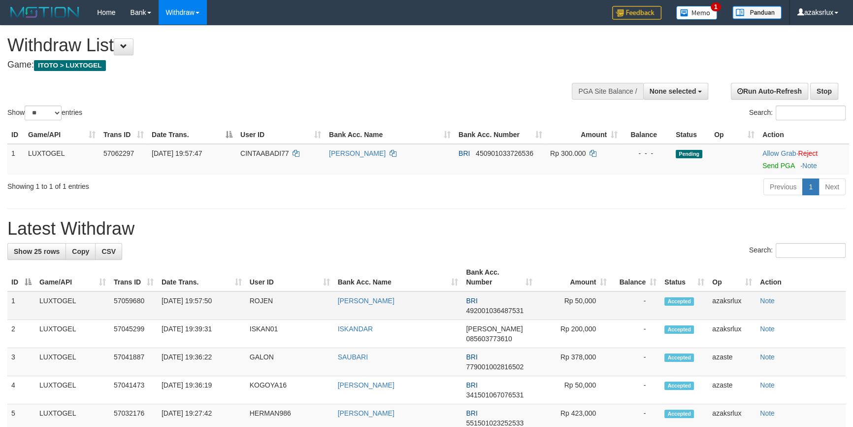
click at [201, 304] on td "[DATE] 19:57:50" at bounding box center [202, 305] width 88 height 29
copy td "19:57:50"
drag, startPoint x: 201, startPoint y: 304, endPoint x: 233, endPoint y: 304, distance: 32.5
click at [233, 304] on td "[DATE] 19:57:50" at bounding box center [202, 305] width 88 height 29
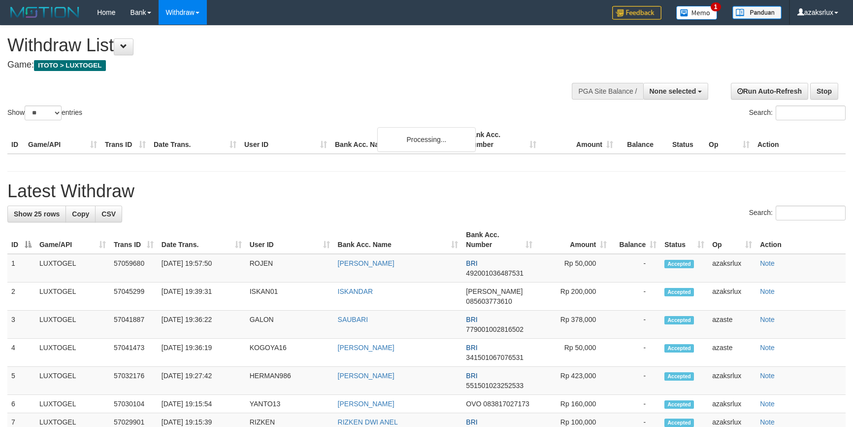
select select
select select "**"
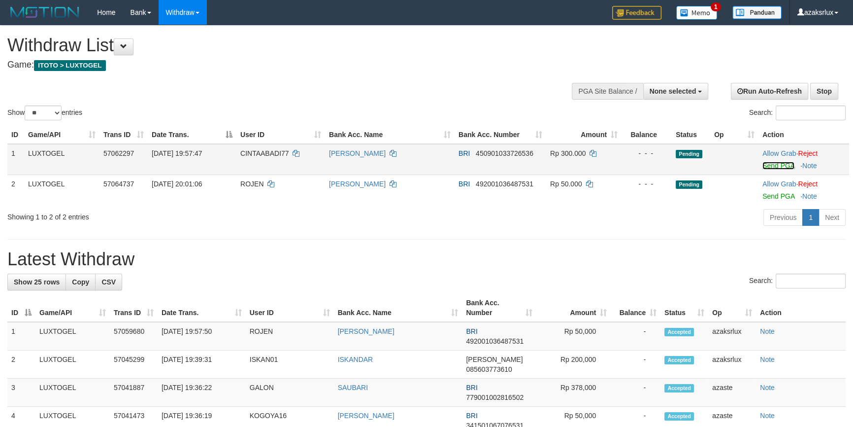
click at [784, 166] on link "Send PGA" at bounding box center [779, 166] width 32 height 8
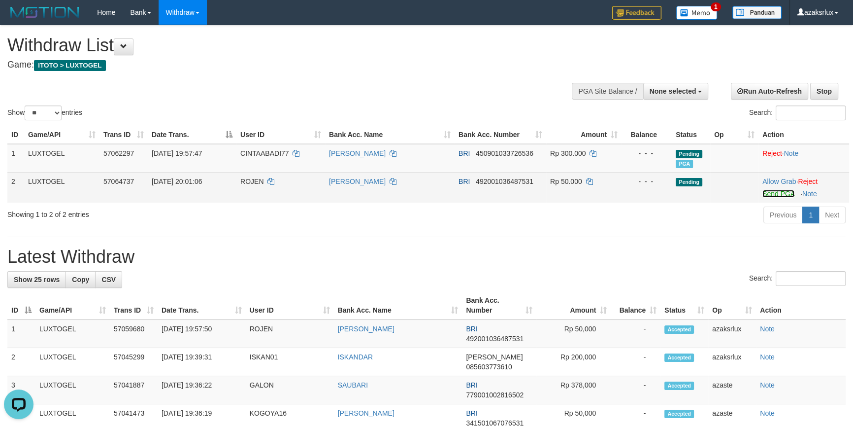
click at [779, 196] on link "Send PGA" at bounding box center [779, 194] width 32 height 8
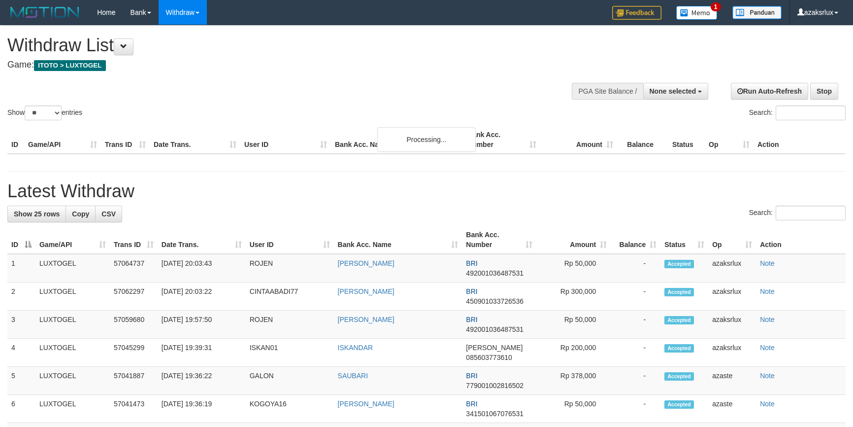
select select
select select "**"
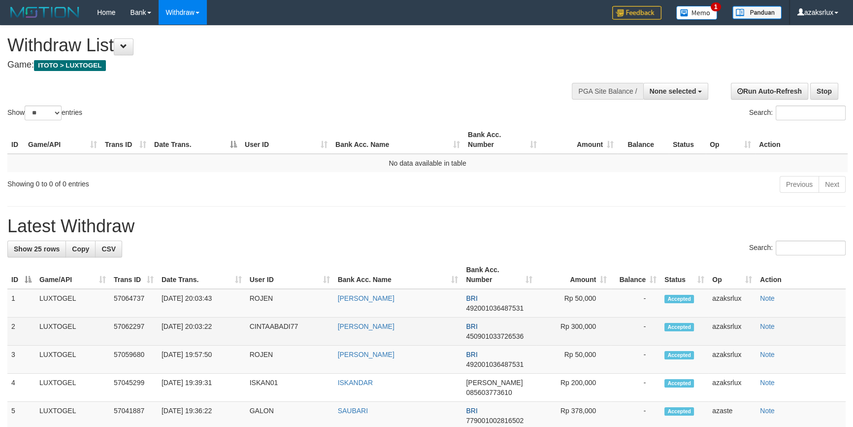
click at [205, 329] on td "[DATE] 20:03:22" at bounding box center [202, 331] width 88 height 28
click at [201, 329] on td "[DATE] 20:03:22" at bounding box center [202, 331] width 88 height 28
copy td "20:03:22"
drag, startPoint x: 201, startPoint y: 329, endPoint x: 227, endPoint y: 326, distance: 26.7
click at [227, 326] on td "[DATE] 20:03:22" at bounding box center [202, 331] width 88 height 28
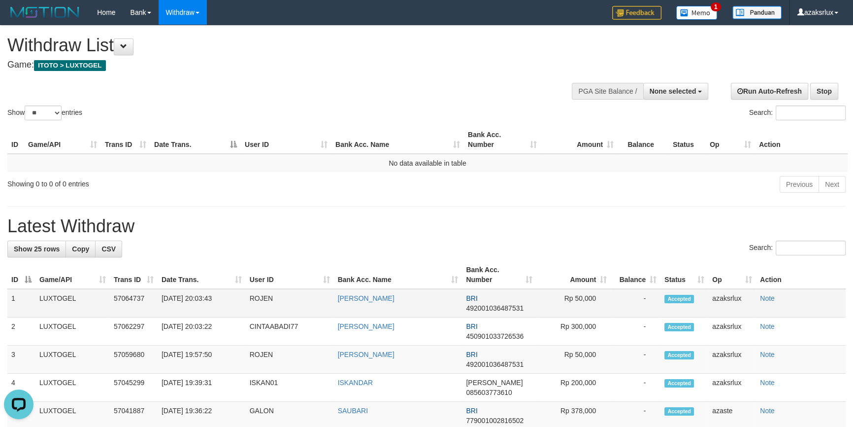
click at [198, 298] on td "[DATE] 20:03:43" at bounding box center [202, 303] width 88 height 29
copy td "20:03:43"
drag, startPoint x: 198, startPoint y: 298, endPoint x: 227, endPoint y: 298, distance: 29.1
click at [227, 298] on td "[DATE] 20:03:43" at bounding box center [202, 303] width 88 height 29
click at [667, 80] on div at bounding box center [648, 90] width 118 height 30
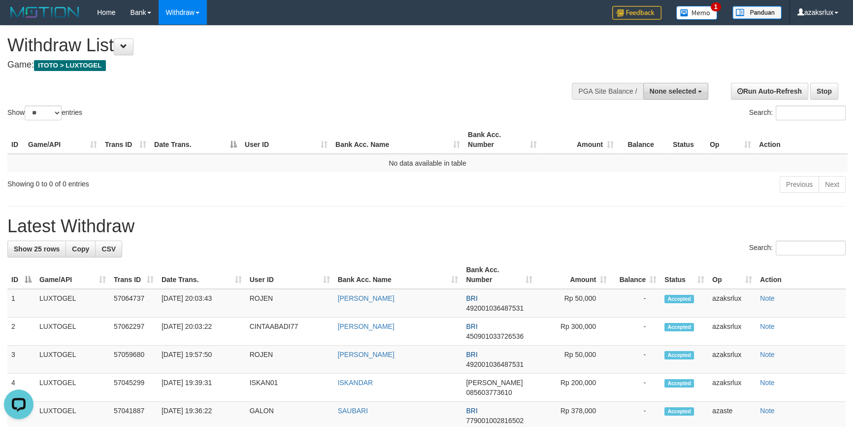
click at [673, 88] on span "None selected" at bounding box center [673, 91] width 47 height 8
click at [656, 140] on label "[ITOTO] LUXTOGEL" at bounding box center [661, 141] width 93 height 13
select select "***"
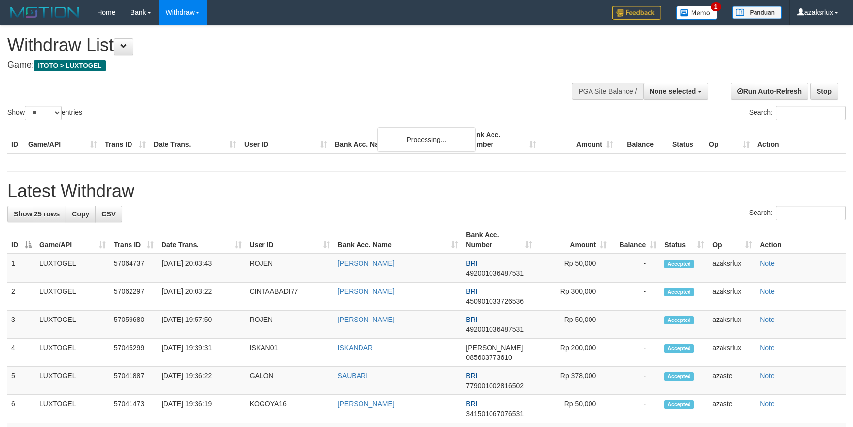
select select
select select "**"
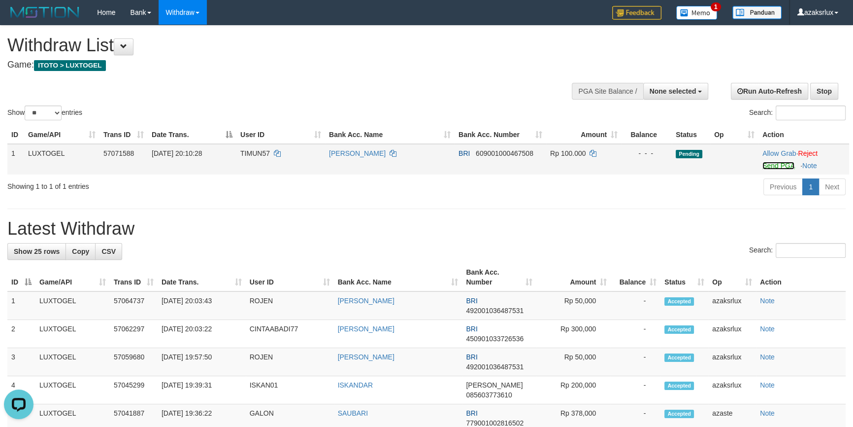
click at [775, 162] on link "Send PGA" at bounding box center [779, 166] width 32 height 8
click at [767, 167] on link "Send PGA" at bounding box center [779, 166] width 32 height 8
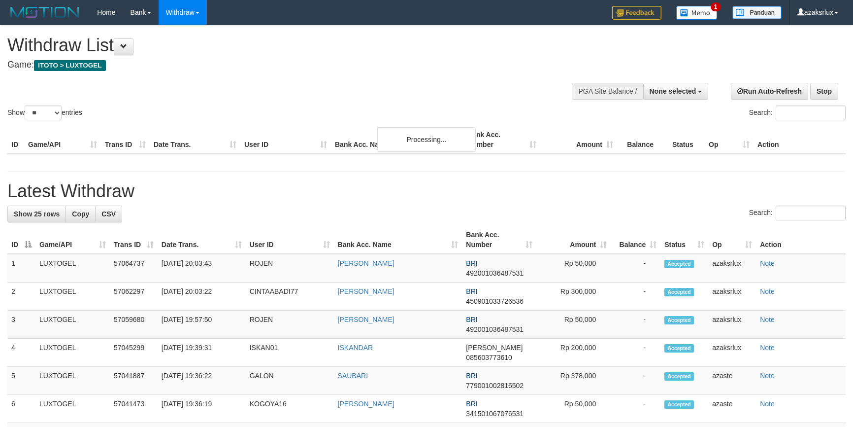
select select
select select "**"
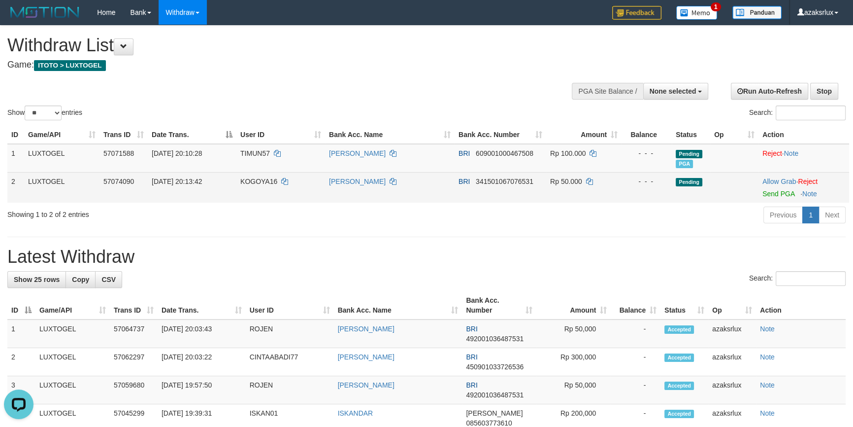
click at [782, 197] on td "Allow Grab · Reject Send PGA · Note" at bounding box center [804, 187] width 91 height 31
click at [781, 194] on link "Send PGA" at bounding box center [779, 194] width 32 height 8
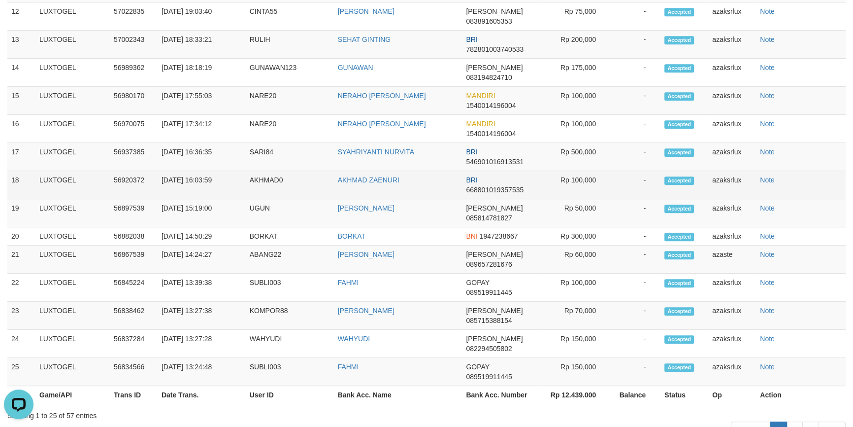
scroll to position [682, 0]
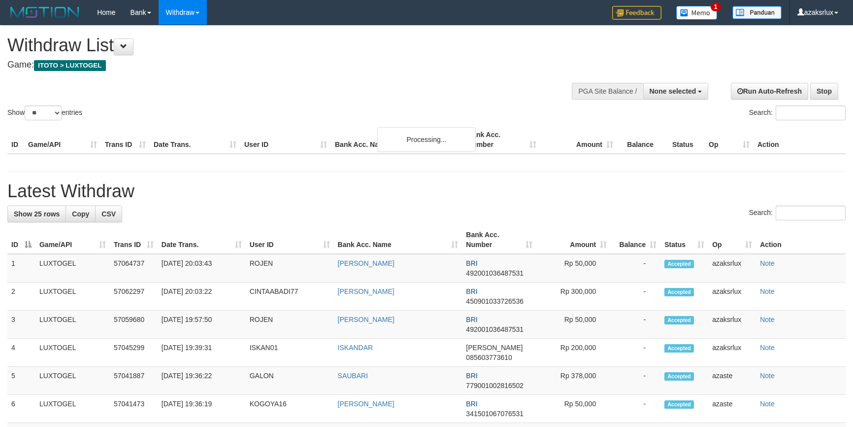
select select
select select "**"
select select
select select "**"
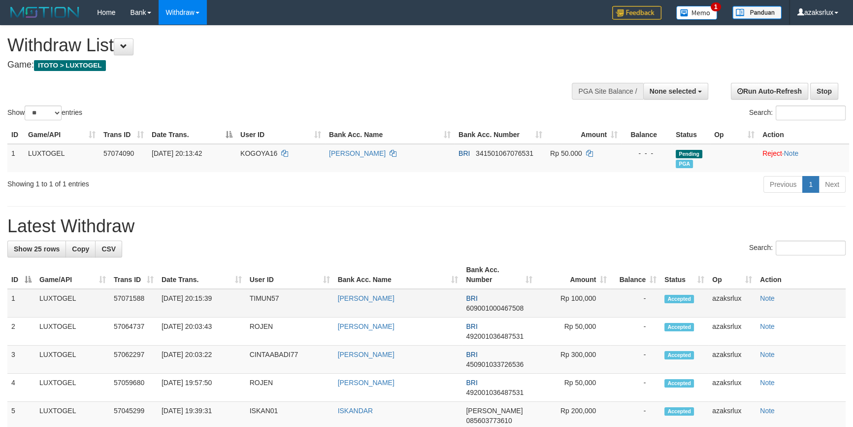
click at [207, 297] on td "[DATE] 20:15:39" at bounding box center [202, 303] width 88 height 29
drag, startPoint x: 207, startPoint y: 297, endPoint x: 219, endPoint y: 296, distance: 12.4
click at [219, 296] on td "[DATE] 20:15:39" at bounding box center [202, 303] width 88 height 29
click at [197, 296] on td "[DATE] 20:15:39" at bounding box center [202, 303] width 88 height 29
copy td "20:15:39"
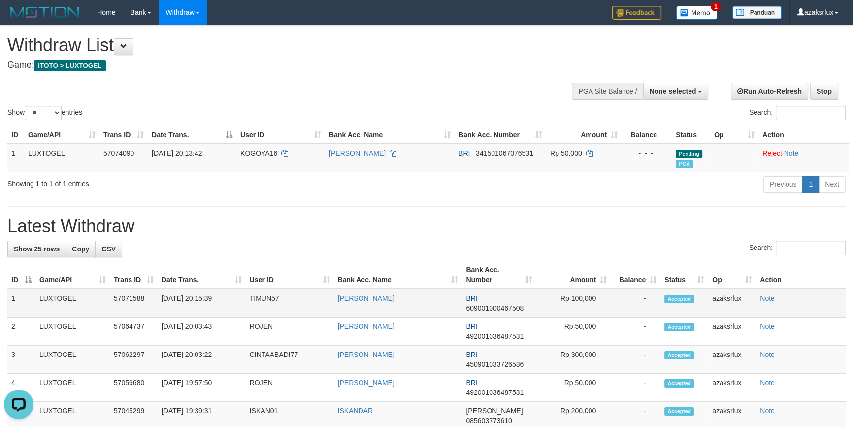
drag, startPoint x: 197, startPoint y: 296, endPoint x: 219, endPoint y: 295, distance: 22.2
click at [219, 295] on td "[DATE] 20:15:39" at bounding box center [202, 303] width 88 height 29
click at [663, 87] on span "None selected" at bounding box center [673, 91] width 47 height 8
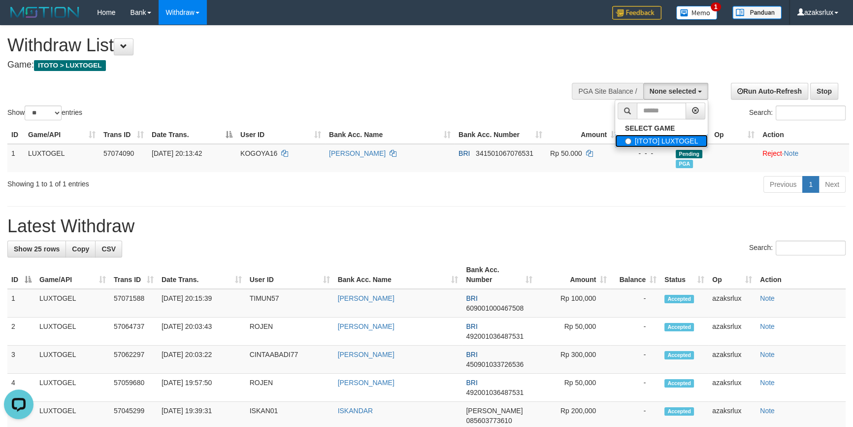
click at [637, 137] on label "[ITOTO] LUXTOGEL" at bounding box center [661, 141] width 93 height 13
select select "***"
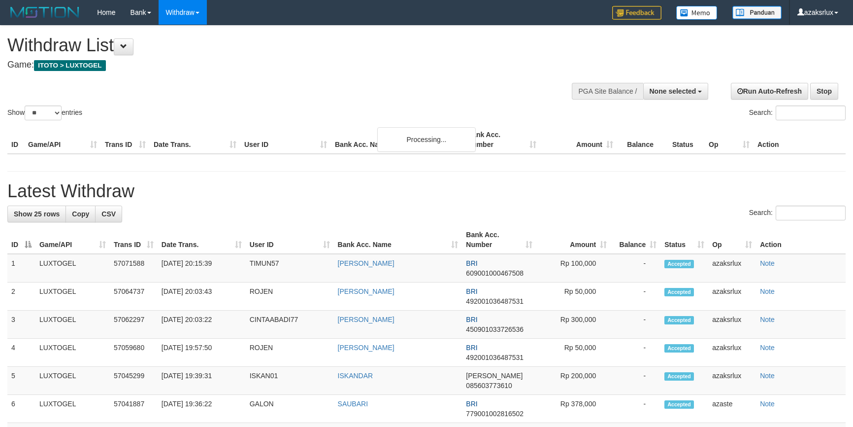
select select
select select "**"
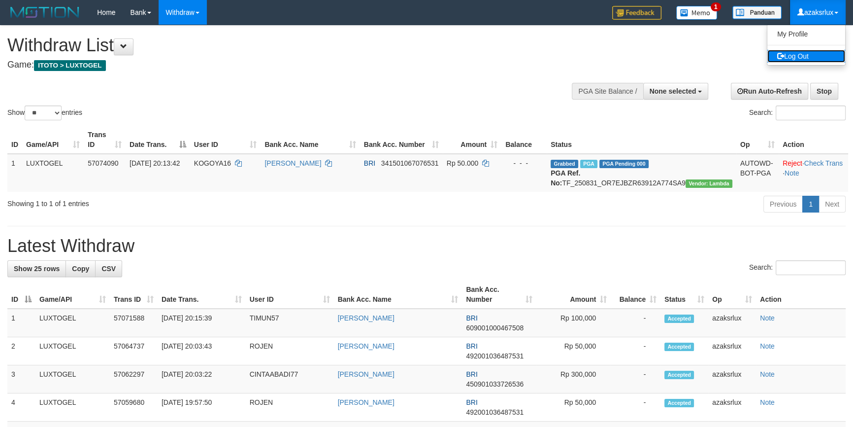
click at [811, 54] on link "Log Out" at bounding box center [807, 56] width 78 height 13
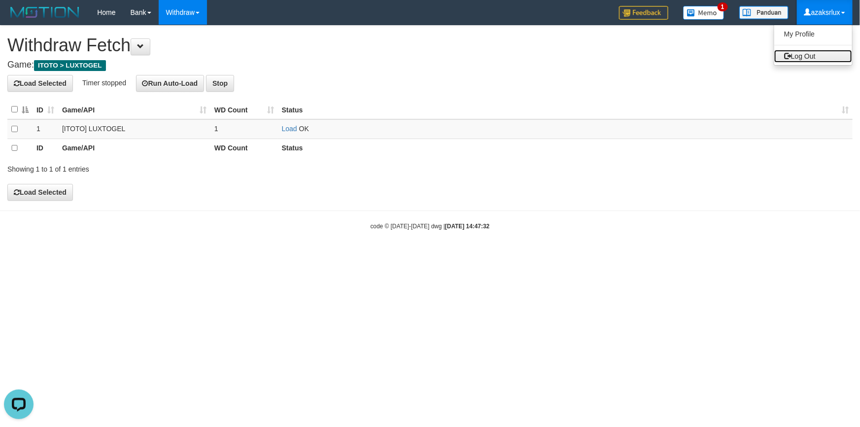
click at [814, 58] on link "Log Out" at bounding box center [813, 56] width 78 height 13
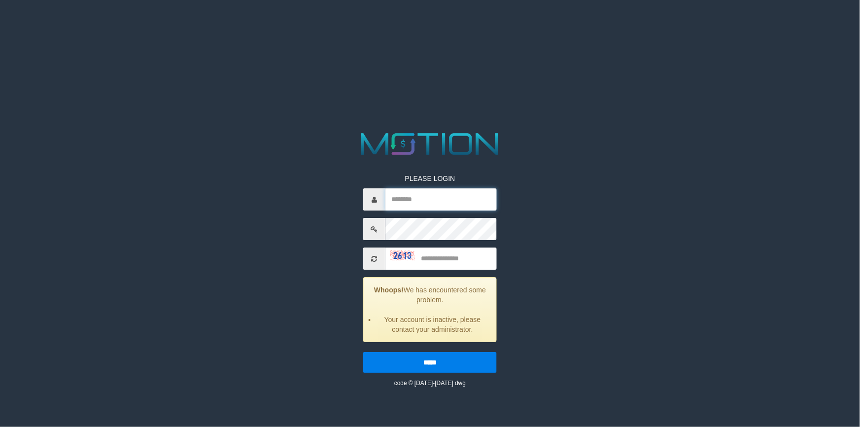
type input "*********"
click at [452, 262] on input "text" at bounding box center [440, 258] width 111 height 22
type input "****"
click at [363, 352] on input "*****" at bounding box center [430, 362] width 134 height 21
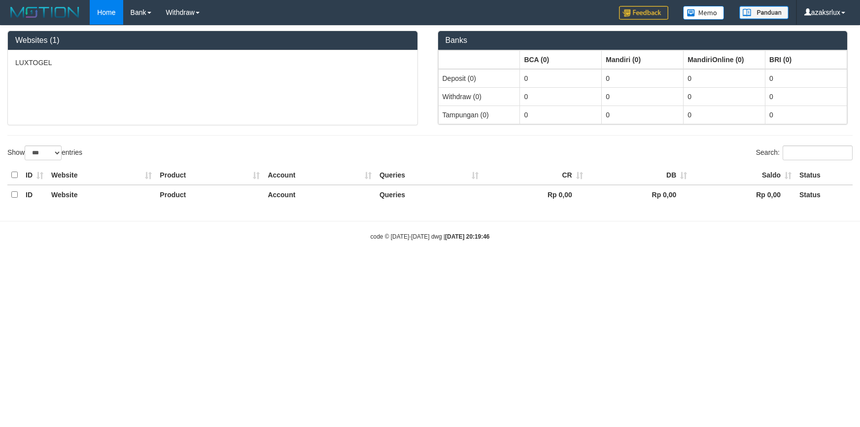
select select "***"
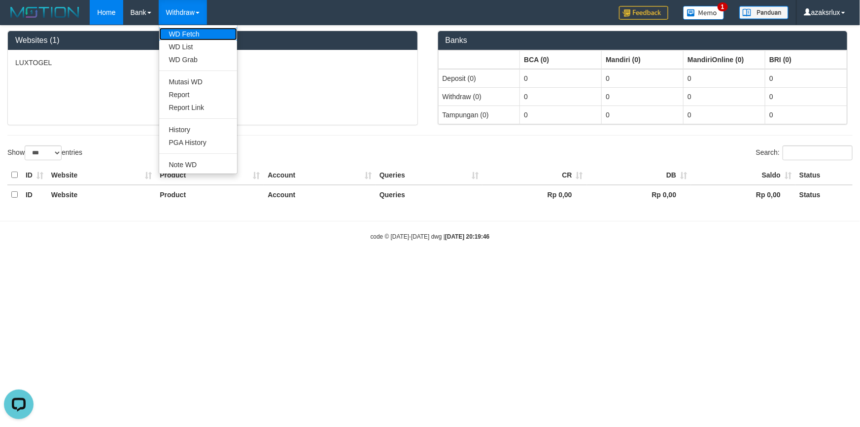
click at [172, 28] on link "WD Fetch" at bounding box center [198, 34] width 78 height 13
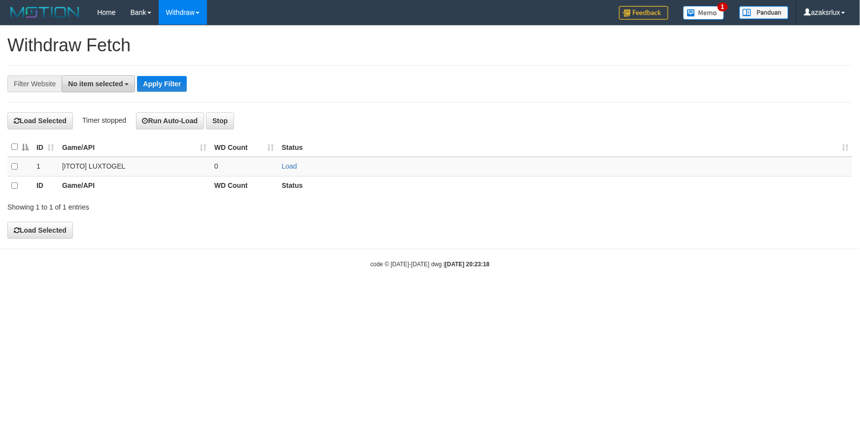
click at [98, 89] on button "No item selected" at bounding box center [98, 83] width 73 height 17
click at [104, 129] on label "SELECT GAME" at bounding box center [100, 136] width 76 height 14
select select "***"
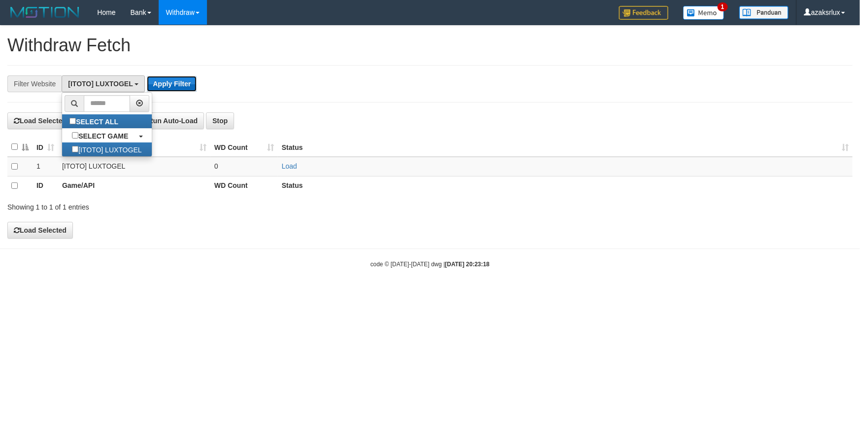
click at [170, 83] on button "Apply Filter" at bounding box center [172, 84] width 50 height 16
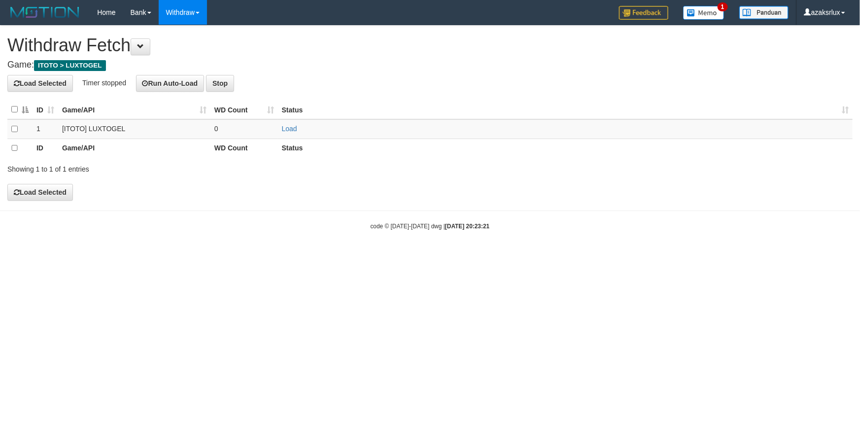
drag, startPoint x: 257, startPoint y: 45, endPoint x: 149, endPoint y: 97, distance: 119.0
click at [257, 46] on h1 "Withdraw Fetch" at bounding box center [429, 45] width 845 height 20
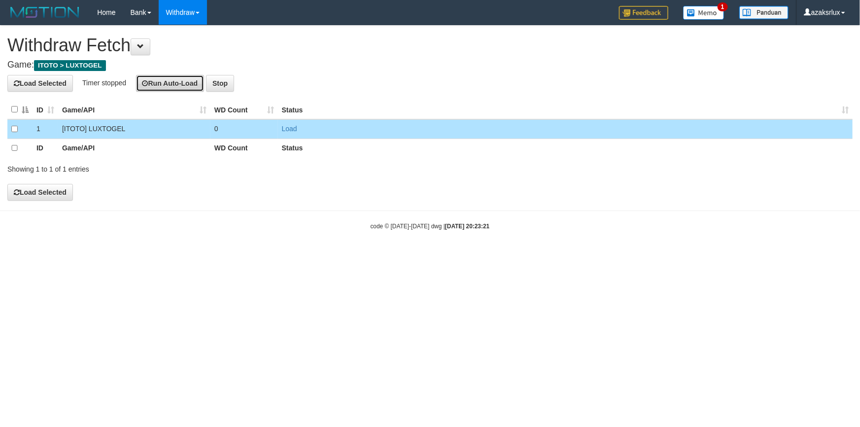
click at [163, 79] on button "Run Auto-Load" at bounding box center [170, 83] width 68 height 17
click at [197, 52] on h1 "Withdraw Fetch" at bounding box center [429, 45] width 845 height 20
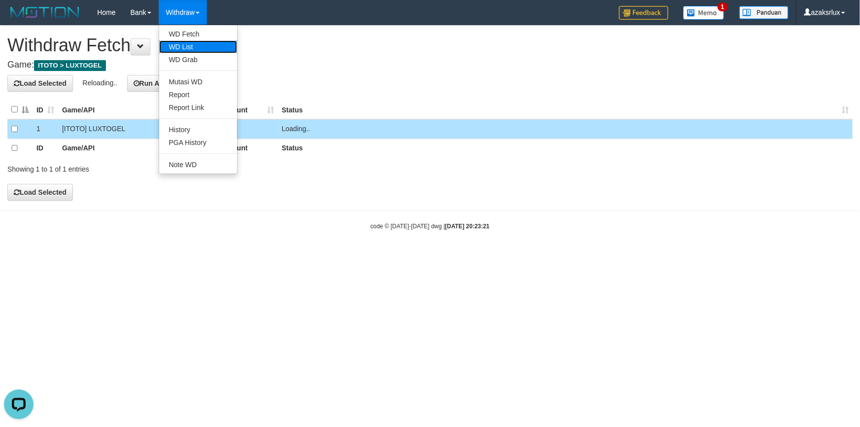
click at [207, 48] on link "WD List" at bounding box center [198, 46] width 78 height 13
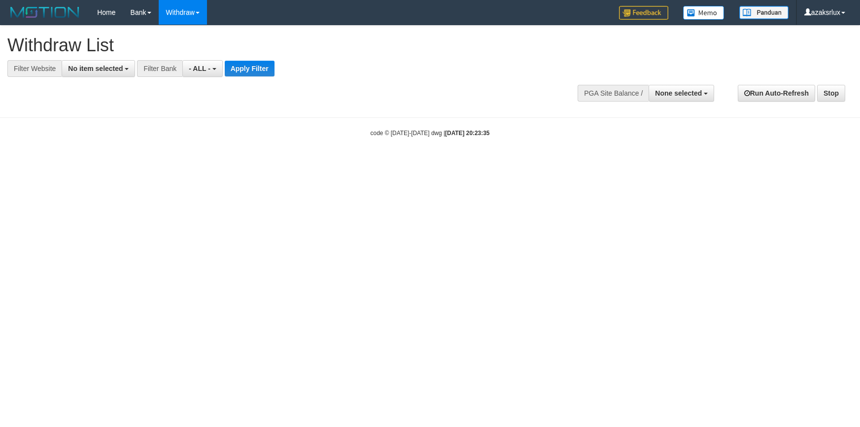
select select
click at [99, 68] on span "No item selected" at bounding box center [95, 69] width 55 height 8
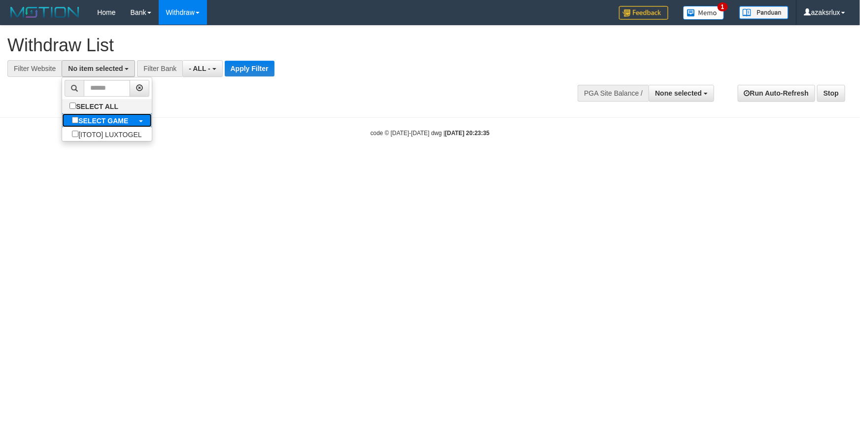
click at [94, 118] on b "SELECT GAME" at bounding box center [103, 121] width 50 height 8
select select "***"
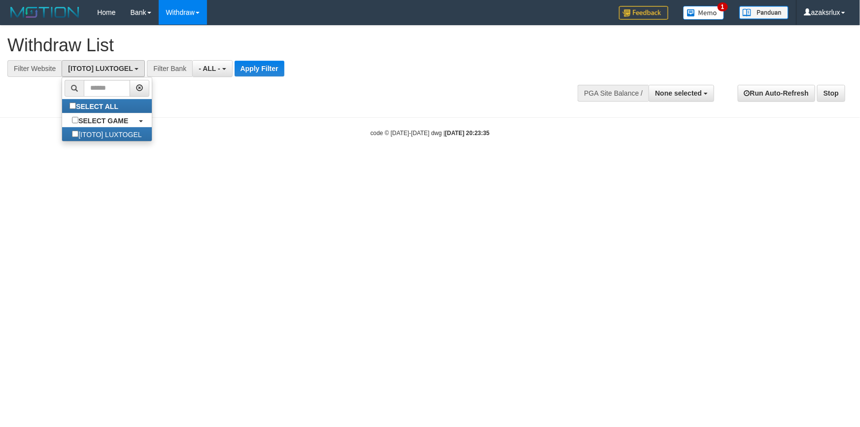
scroll to position [9, 0]
click at [267, 68] on button "Apply Filter" at bounding box center [260, 69] width 50 height 16
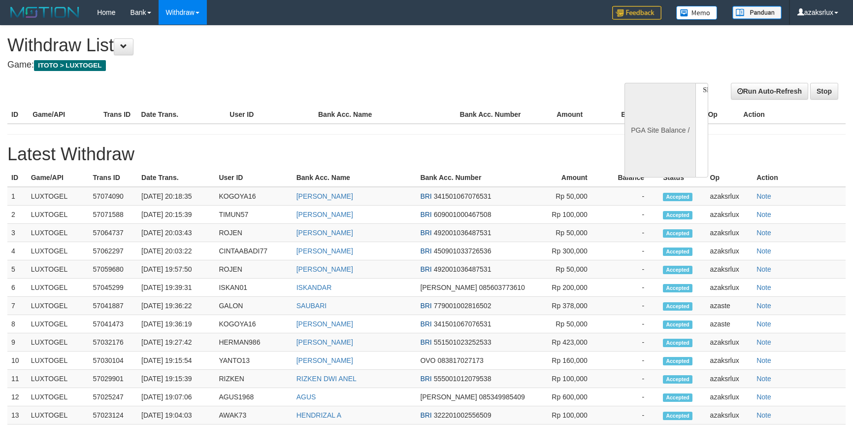
select select
click at [306, 49] on h1 "Withdraw List" at bounding box center [283, 45] width 552 height 20
select select "**"
select select
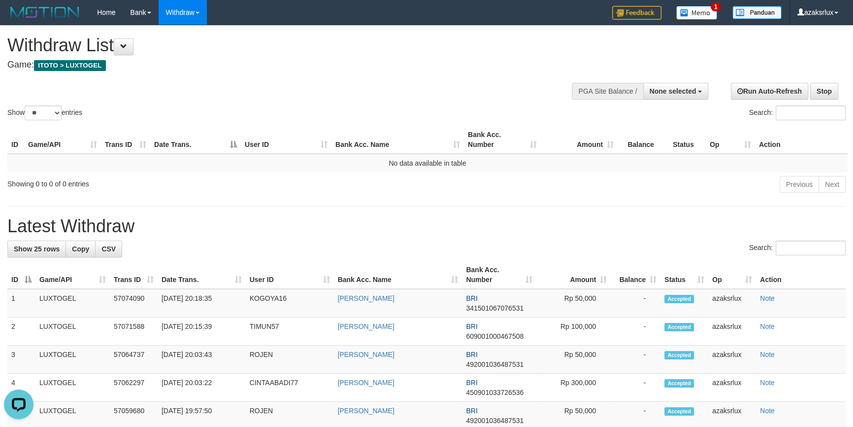
click at [395, 55] on div "Withdraw List Game: ITOTO > LUXTOGEL" at bounding box center [283, 52] width 552 height 34
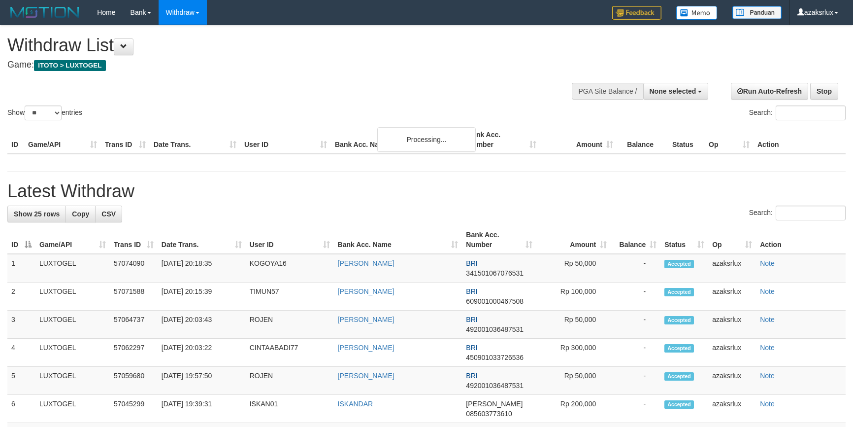
select select
select select "**"
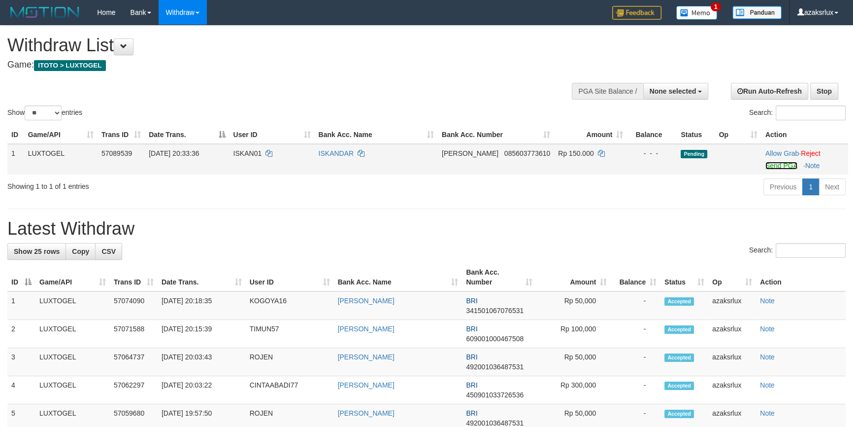
click at [787, 165] on link "Send PGA" at bounding box center [782, 166] width 32 height 8
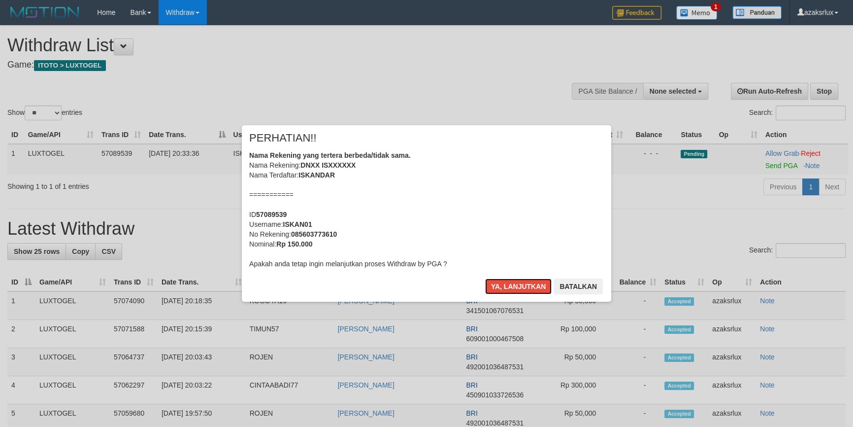
click at [485, 278] on button "Ya, lanjutkan" at bounding box center [518, 286] width 67 height 16
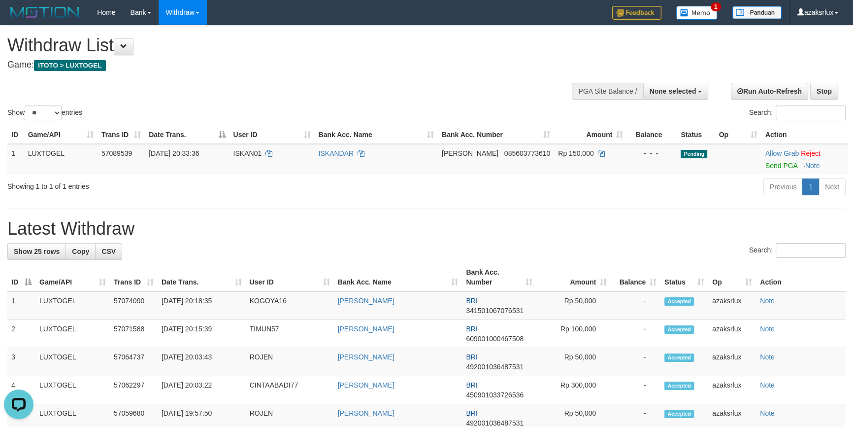
click at [487, 109] on div "Search:" at bounding box center [640, 113] width 412 height 17
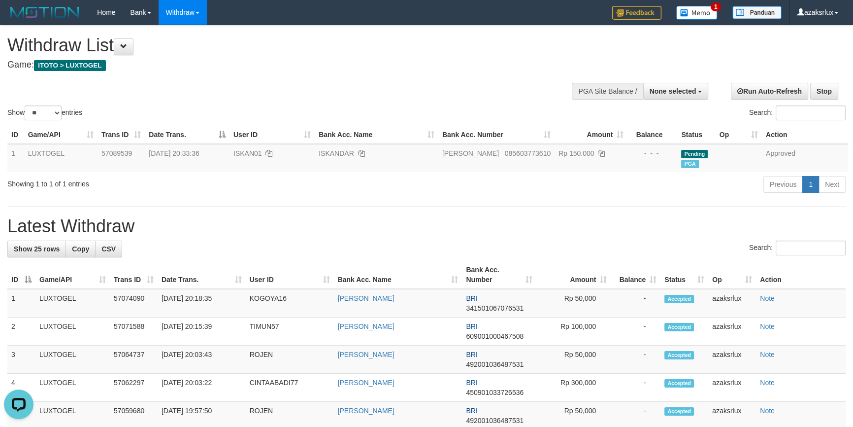
click at [446, 90] on div "Show ** ** ** *** entries Search:" at bounding box center [426, 74] width 853 height 97
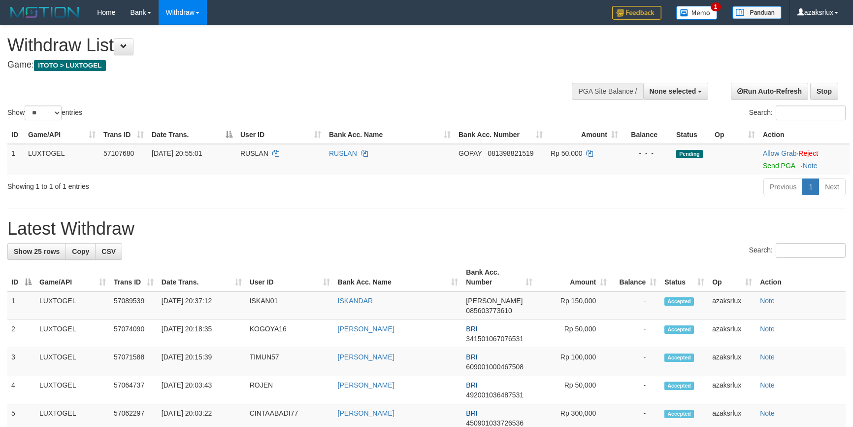
select select
select select "**"
click at [786, 165] on link "Send PGA" at bounding box center [779, 166] width 32 height 8
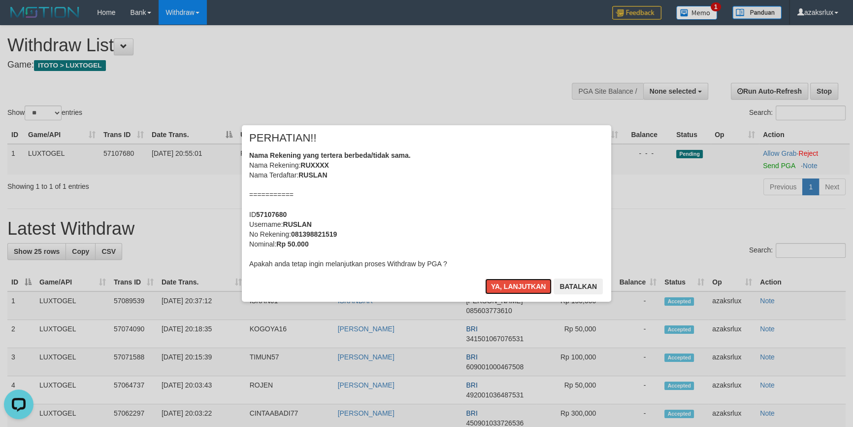
click at [485, 278] on button "Ya, lanjutkan" at bounding box center [518, 286] width 67 height 16
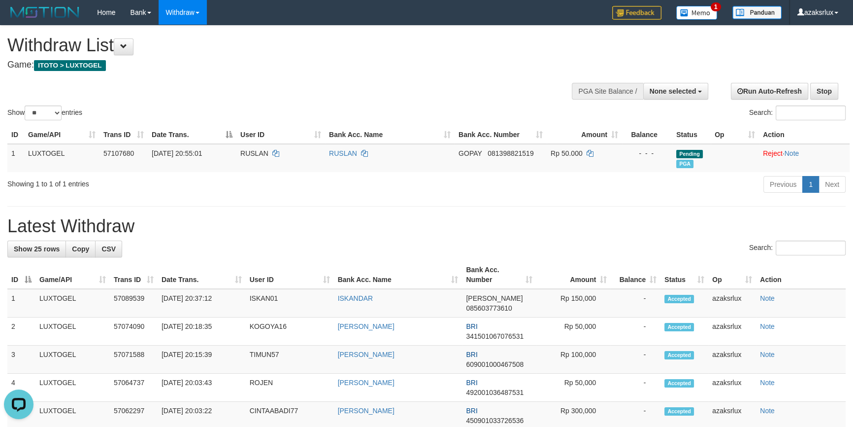
click at [407, 63] on h4 "Game: ITOTO > LUXTOGEL" at bounding box center [283, 65] width 552 height 10
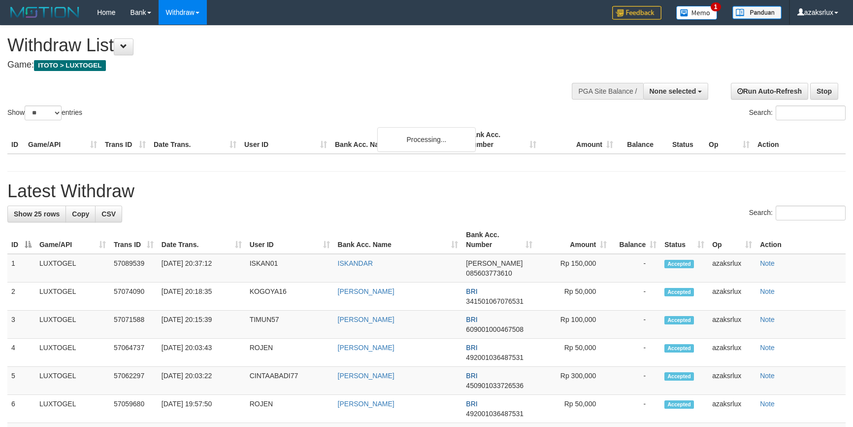
select select
select select "**"
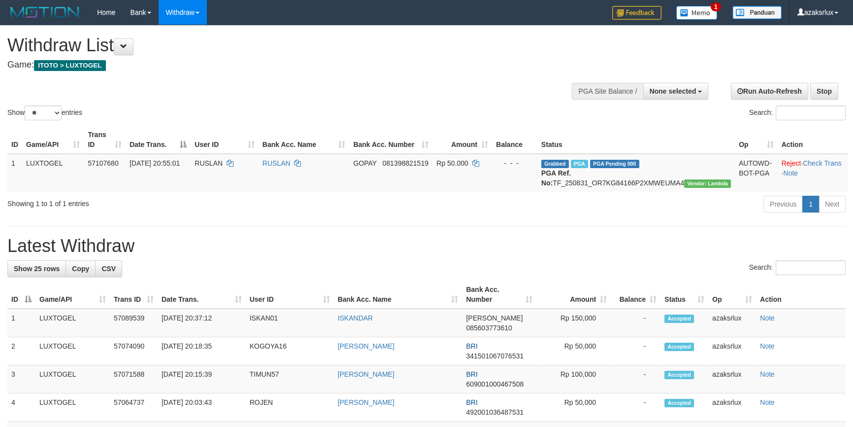
click at [413, 71] on div "**********" at bounding box center [286, 50] width 559 height 49
click at [377, 40] on h1 "Withdraw List" at bounding box center [283, 45] width 552 height 20
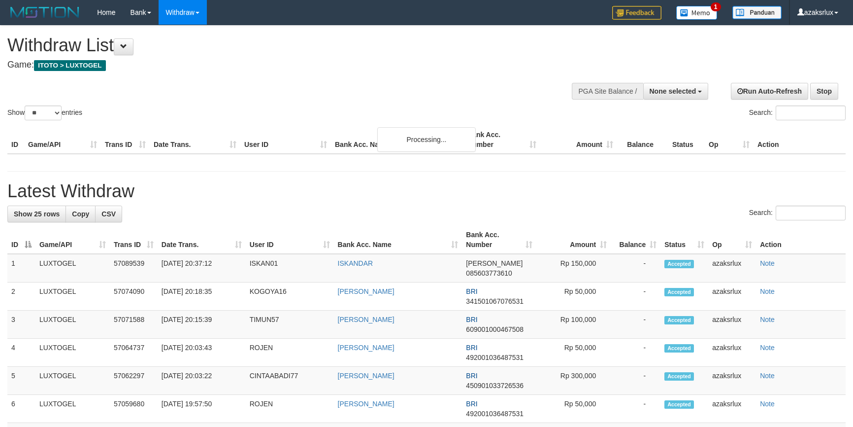
select select
select select "**"
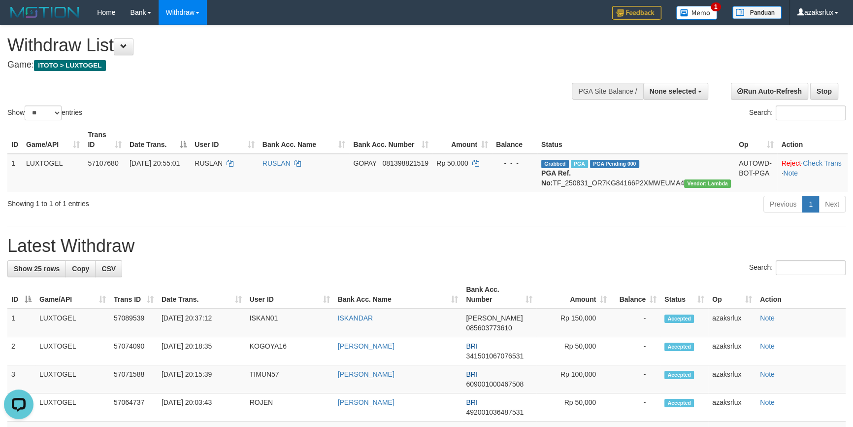
click at [369, 51] on h1 "Withdraw List" at bounding box center [283, 45] width 552 height 20
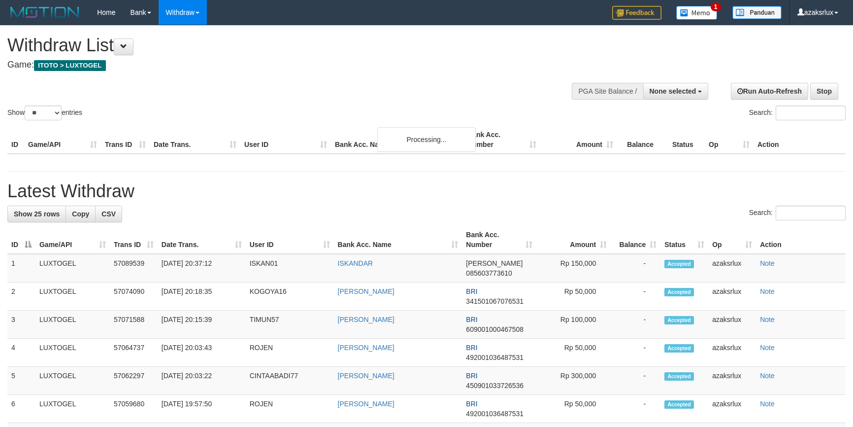
select select
select select "**"
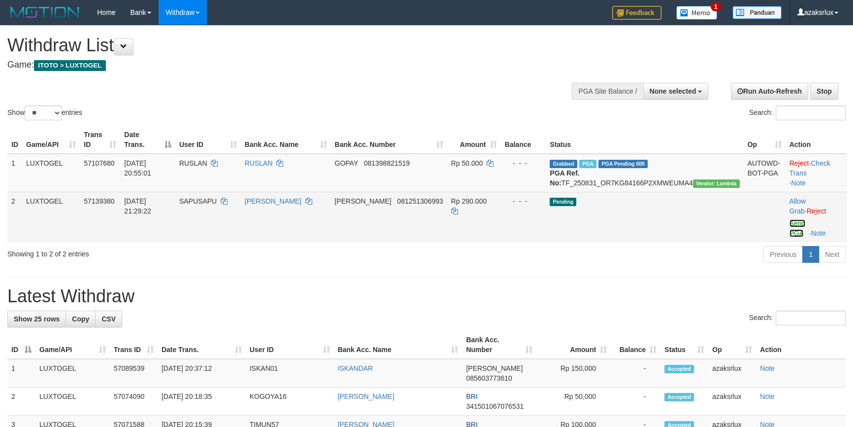
click at [790, 222] on link "Send PGA" at bounding box center [798, 228] width 16 height 18
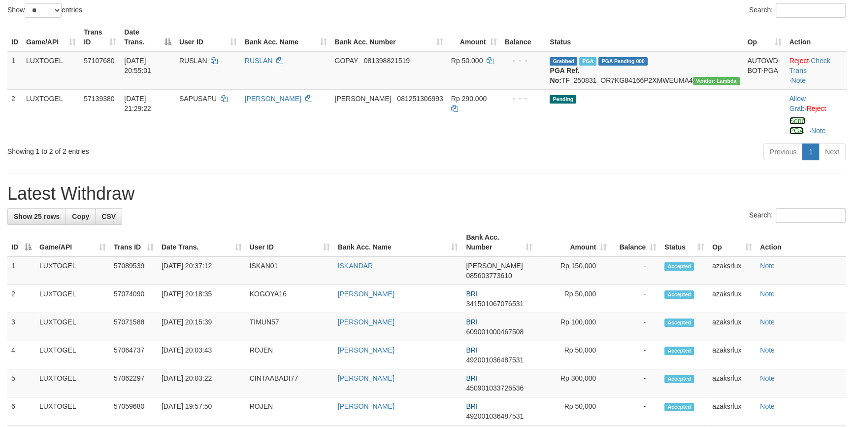
scroll to position [119, 0]
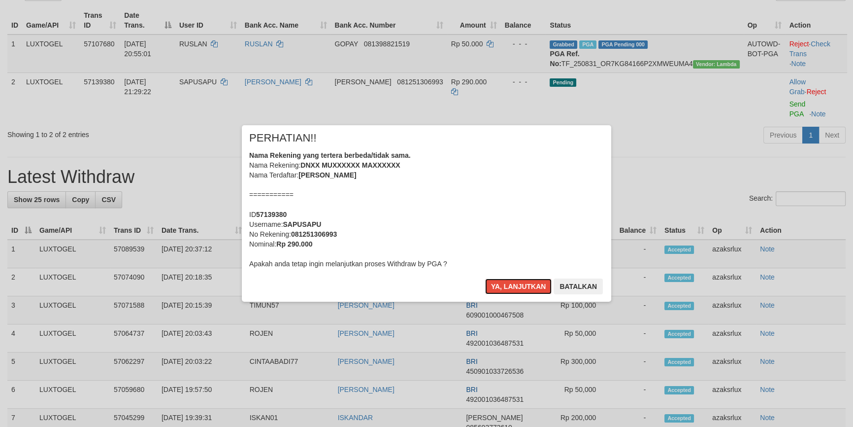
click at [485, 278] on button "Ya, lanjutkan" at bounding box center [518, 286] width 67 height 16
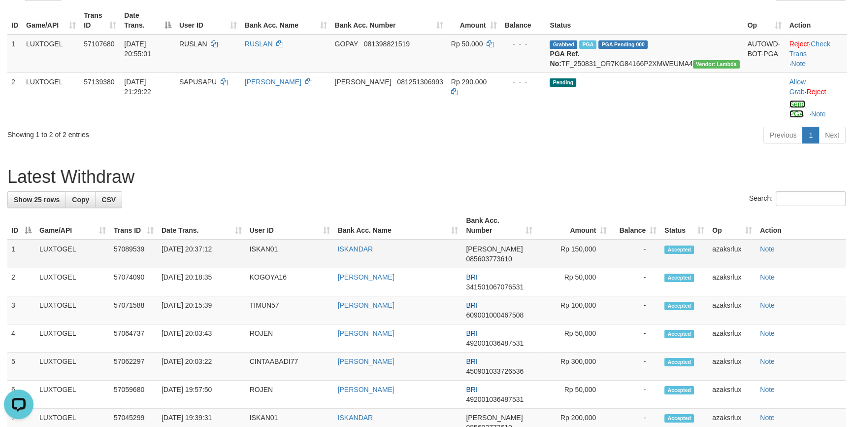
scroll to position [0, 0]
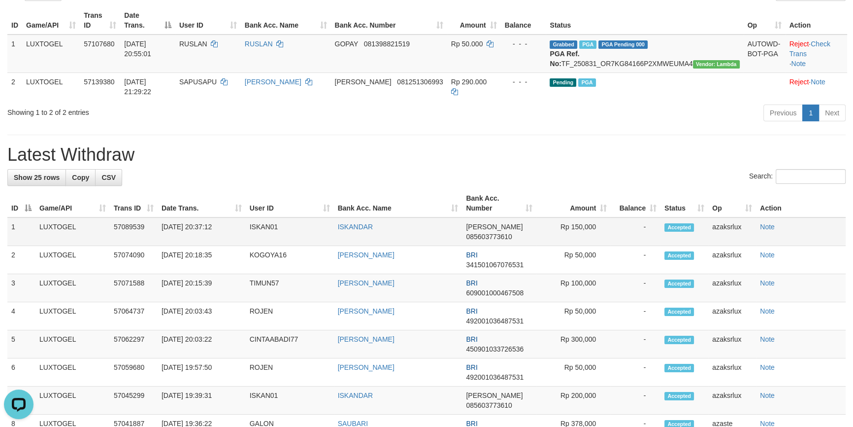
click at [202, 234] on td "[DATE] 20:37:12" at bounding box center [202, 231] width 88 height 29
drag, startPoint x: 202, startPoint y: 234, endPoint x: 244, endPoint y: 227, distance: 42.9
click at [236, 232] on td "[DATE] 20:37:12" at bounding box center [202, 231] width 88 height 29
copy td "20:37:12"
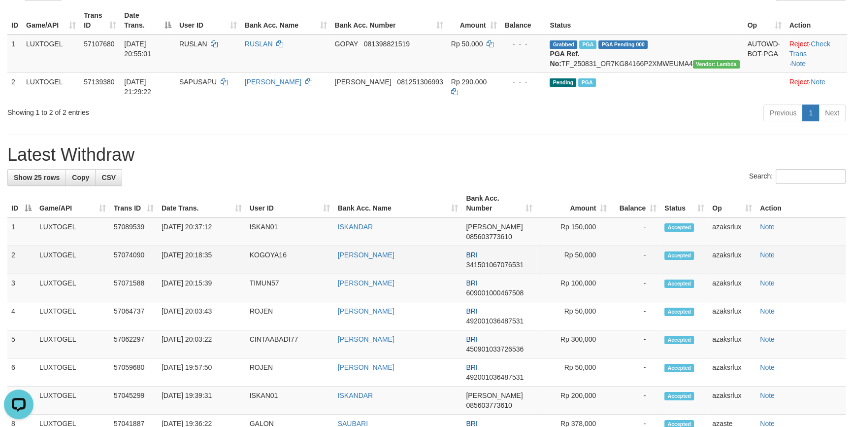
click at [202, 261] on td "[DATE] 20:18:35" at bounding box center [202, 260] width 88 height 28
drag, startPoint x: 202, startPoint y: 261, endPoint x: 225, endPoint y: 260, distance: 23.7
click at [225, 260] on td "[DATE] 20:18:35" at bounding box center [202, 260] width 88 height 28
copy td "20:18:35"
